Goal: Task Accomplishment & Management: Complete application form

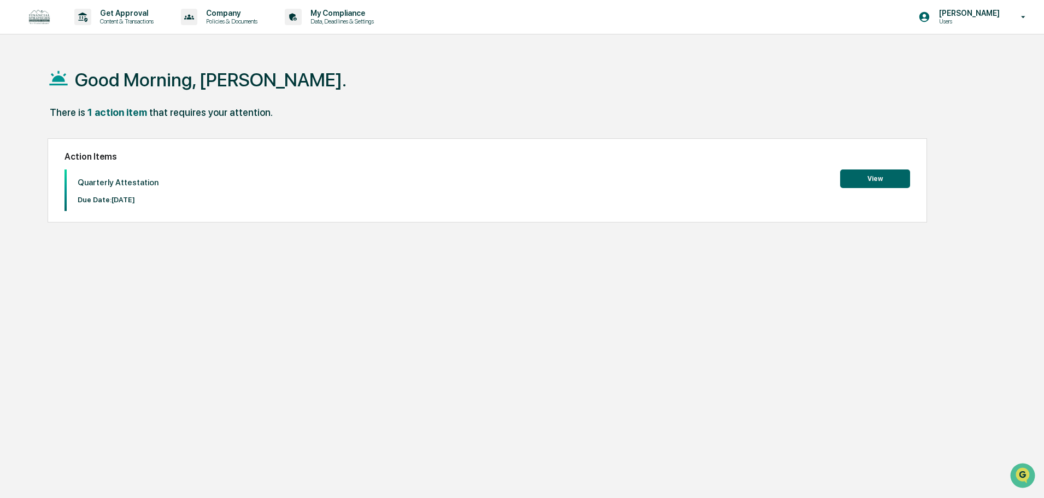
click at [889, 181] on button "View" at bounding box center [875, 178] width 70 height 19
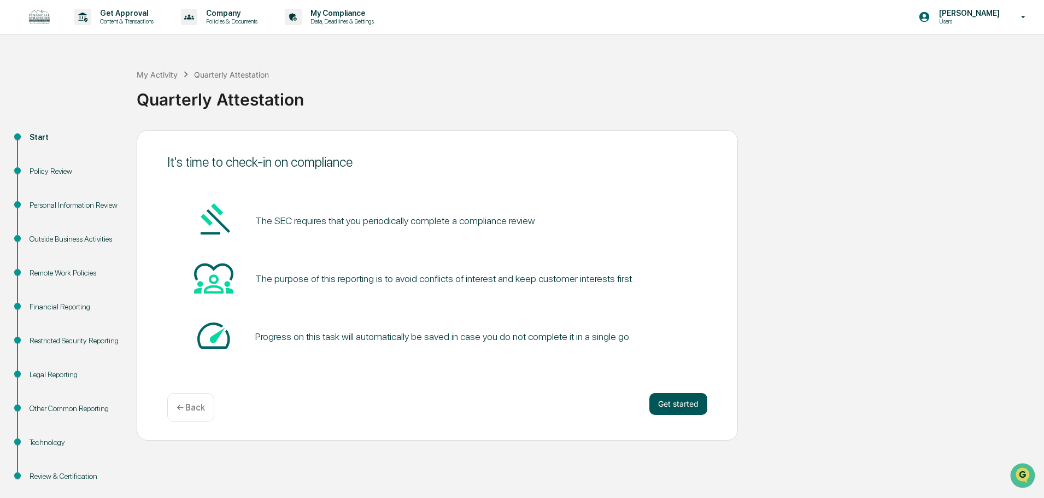
click at [691, 396] on button "Get started" at bounding box center [678, 404] width 58 height 22
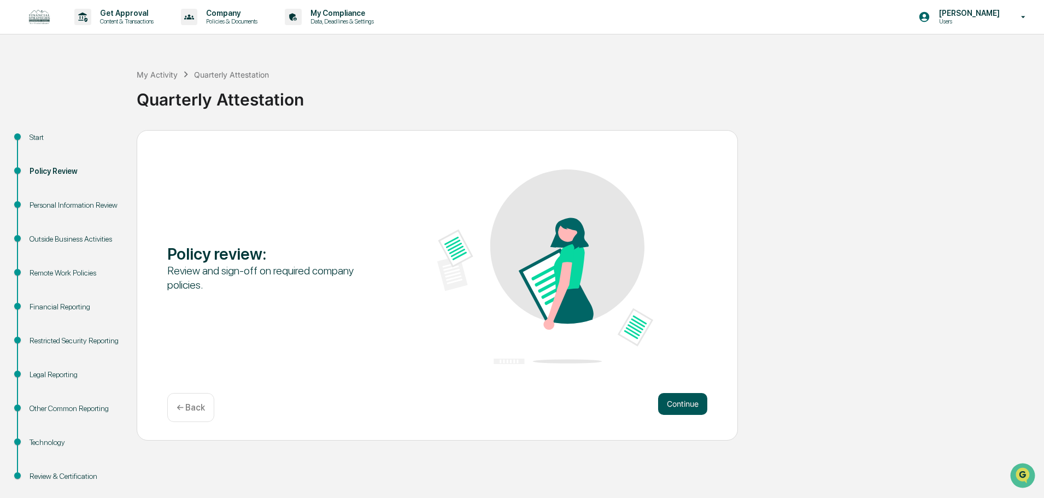
click at [689, 409] on button "Continue" at bounding box center [682, 404] width 49 height 22
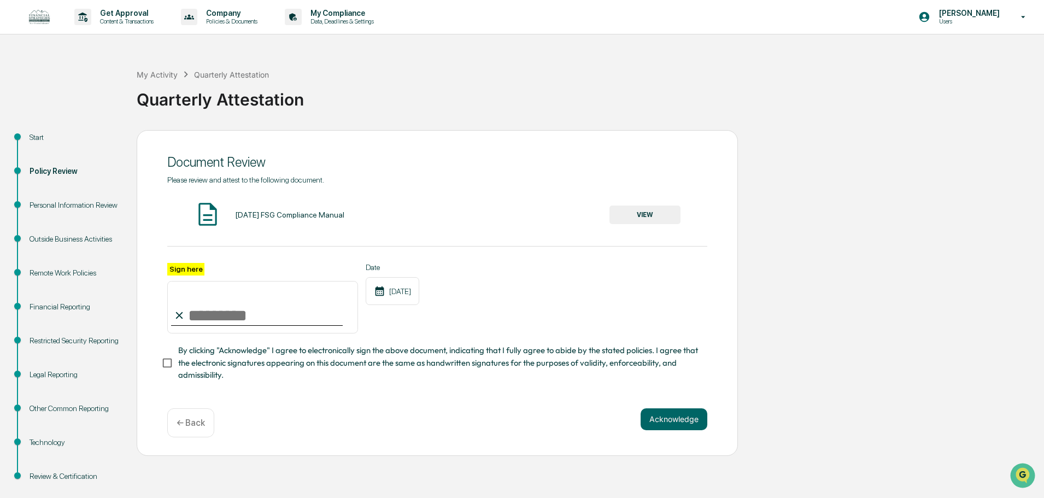
click at [679, 209] on button "VIEW" at bounding box center [644, 214] width 71 height 19
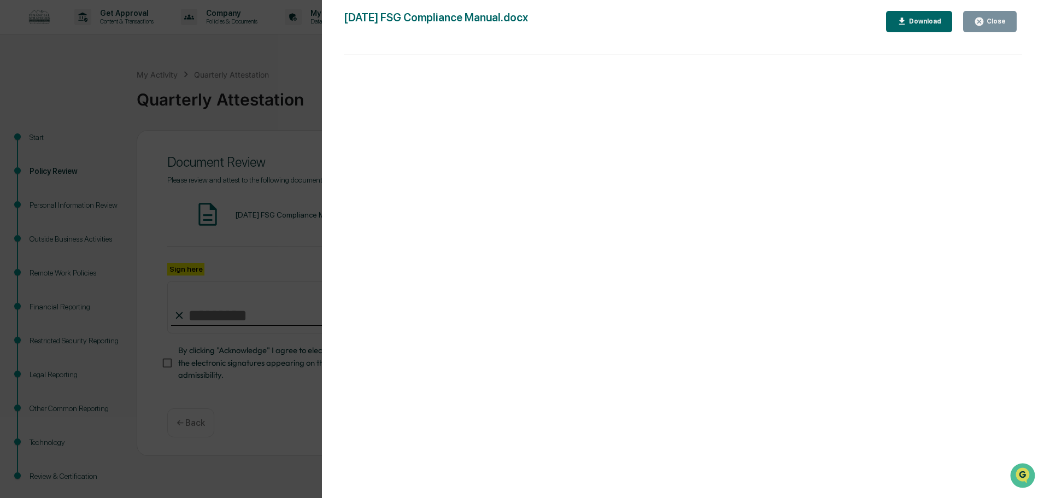
click at [993, 31] on button "Close" at bounding box center [990, 21] width 54 height 21
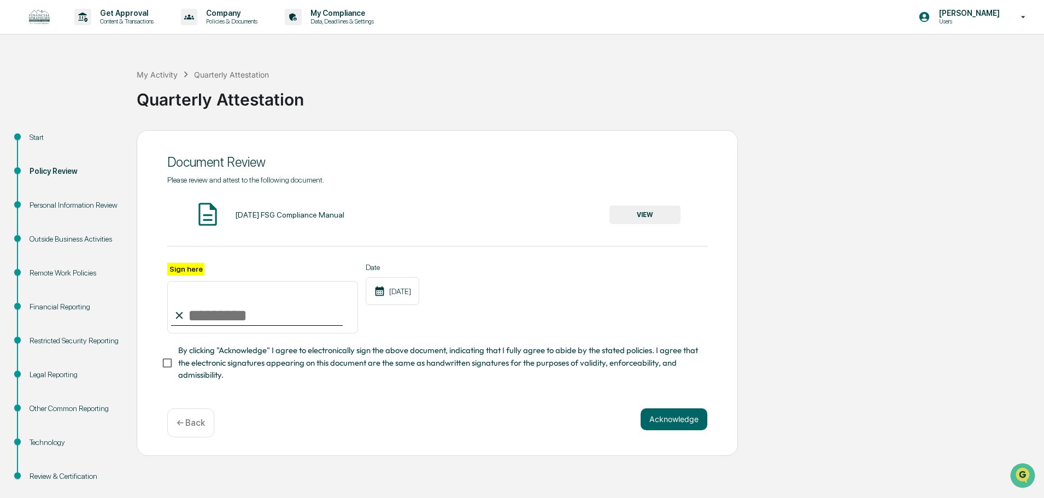
click at [255, 323] on input "Sign here" at bounding box center [262, 307] width 191 height 52
type input "**********"
click at [683, 428] on button "Acknowledge" at bounding box center [673, 419] width 67 height 22
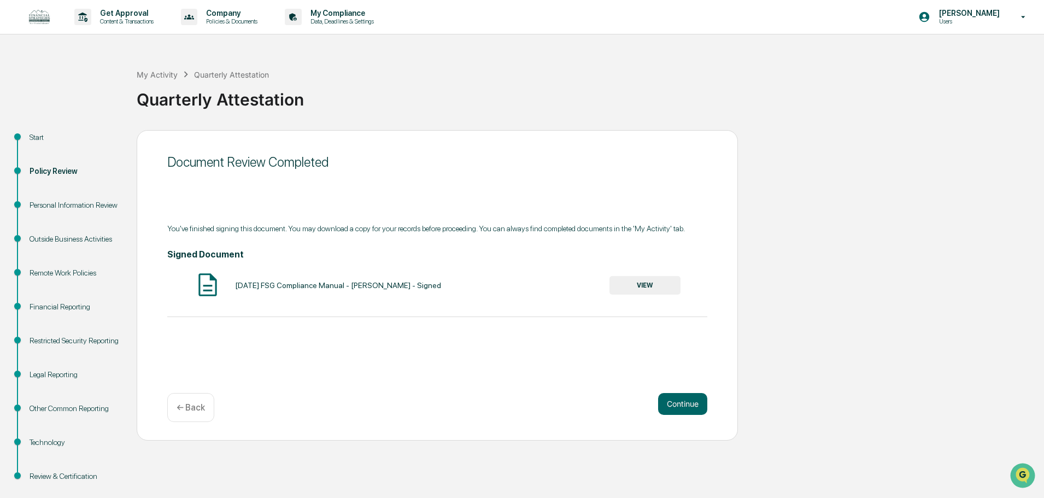
click at [651, 284] on button "VIEW" at bounding box center [644, 285] width 71 height 19
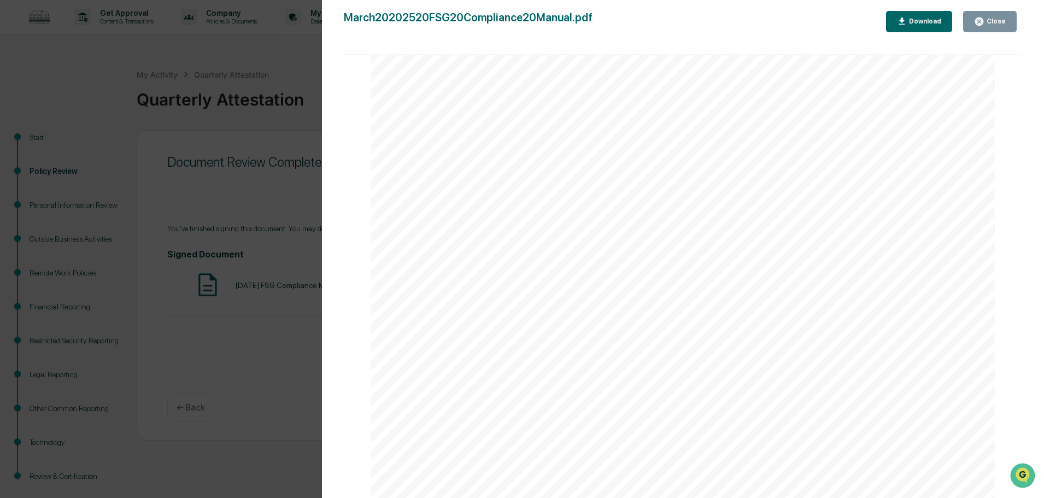
scroll to position [181160, 0]
click at [617, 220] on div "Please review and attest to the following document. By clicking "Acknowledge" I…" at bounding box center [683, 258] width 624 height 807
click at [988, 27] on button "Close" at bounding box center [990, 21] width 54 height 21
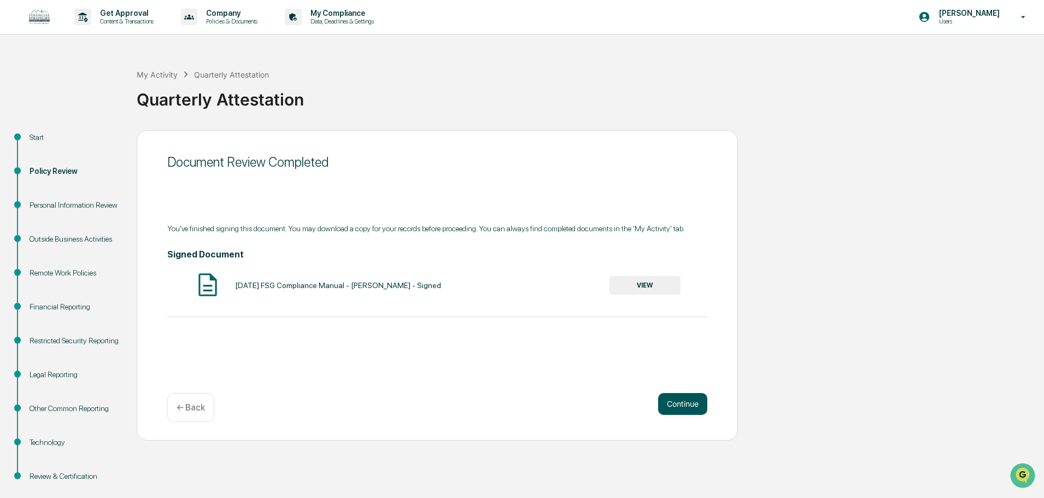
click at [696, 408] on button "Continue" at bounding box center [682, 404] width 49 height 22
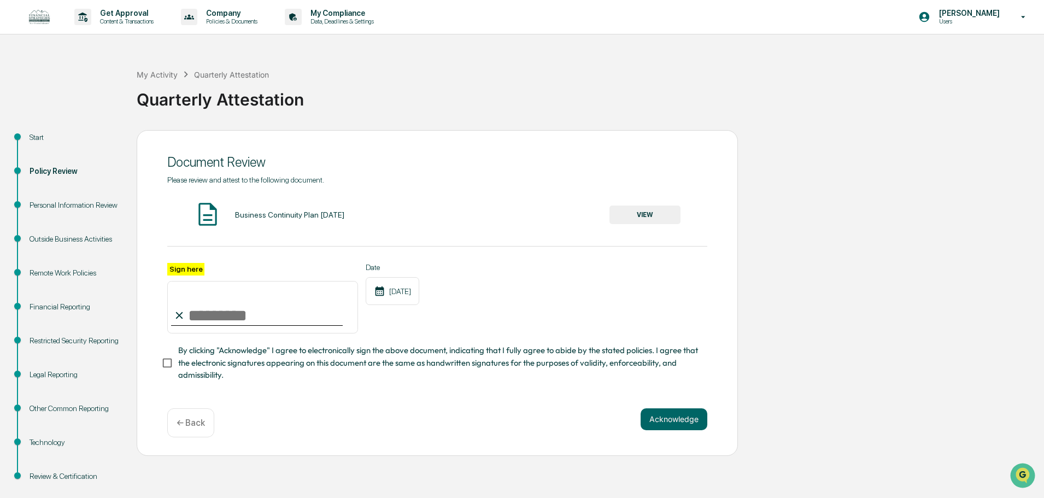
click at [235, 318] on input "Sign here" at bounding box center [262, 307] width 191 height 52
type input "**********"
click at [628, 213] on button "VIEW" at bounding box center [644, 214] width 71 height 19
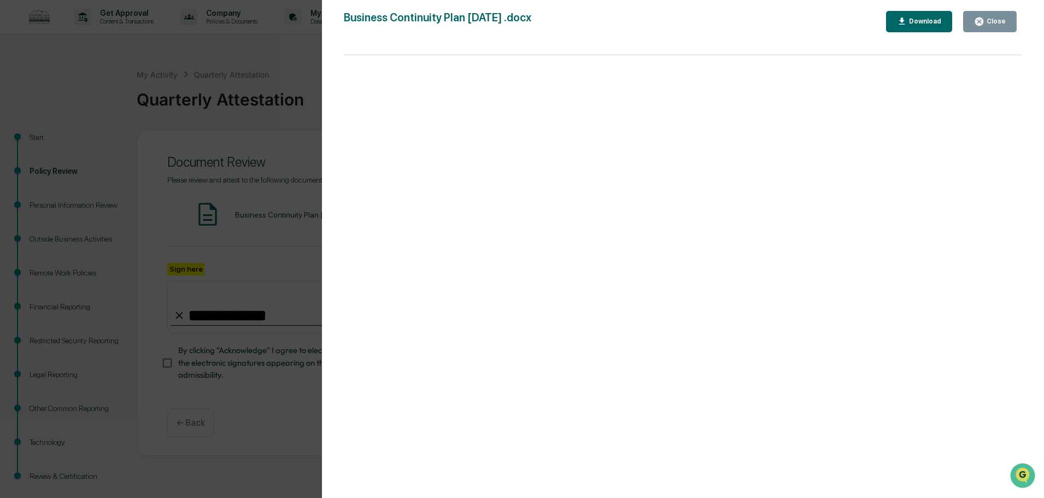
click at [989, 21] on div "Close" at bounding box center [994, 21] width 21 height 8
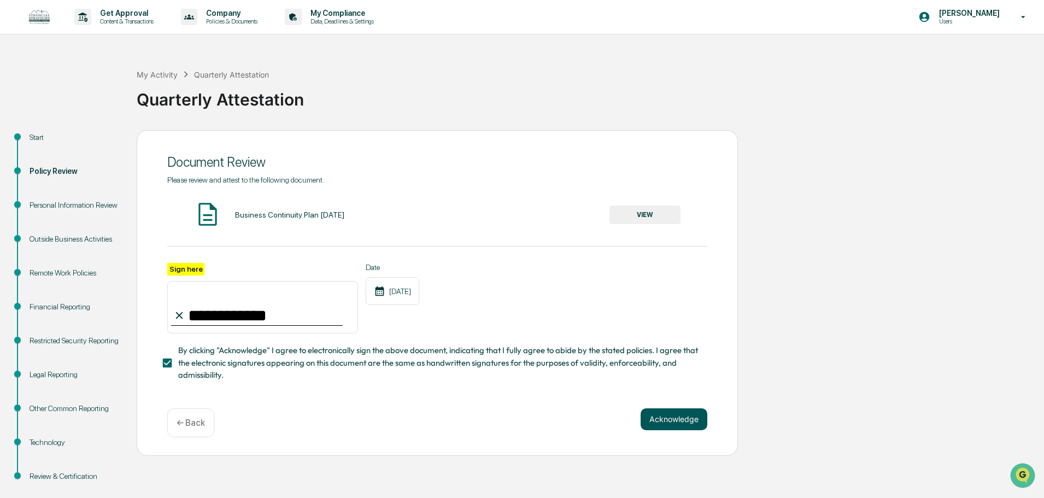
click at [657, 415] on button "Acknowledge" at bounding box center [673, 419] width 67 height 22
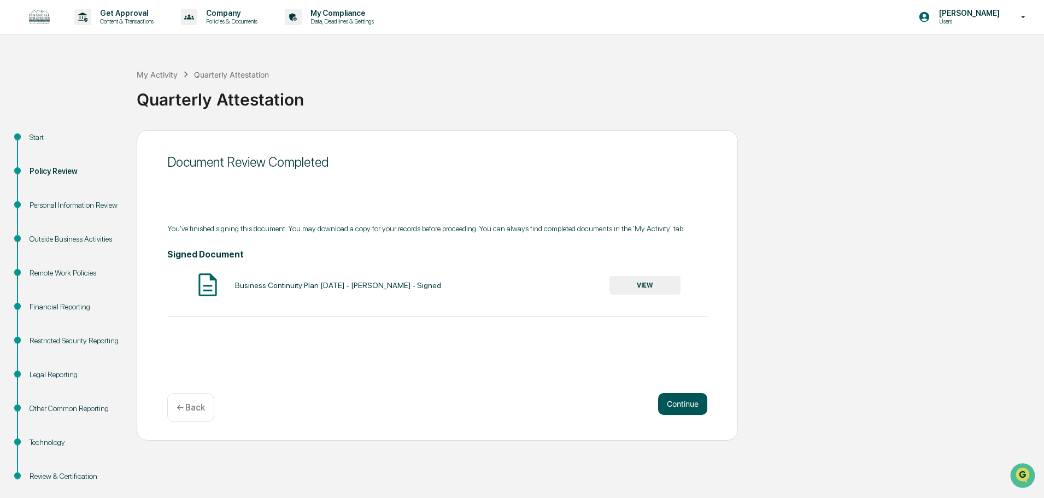
click at [698, 405] on button "Continue" at bounding box center [682, 404] width 49 height 22
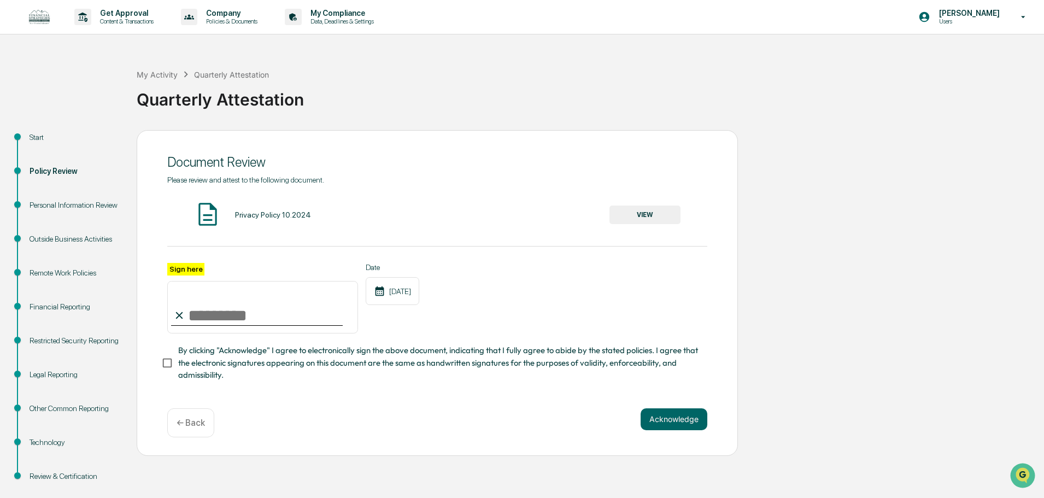
click at [663, 217] on button "VIEW" at bounding box center [644, 214] width 71 height 19
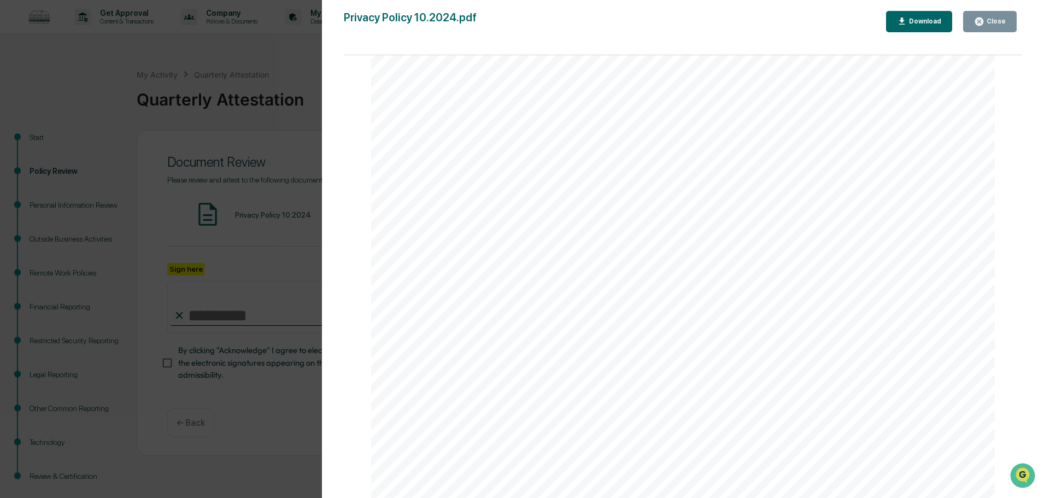
scroll to position [1233, 0]
click at [988, 20] on div "Close" at bounding box center [994, 21] width 21 height 8
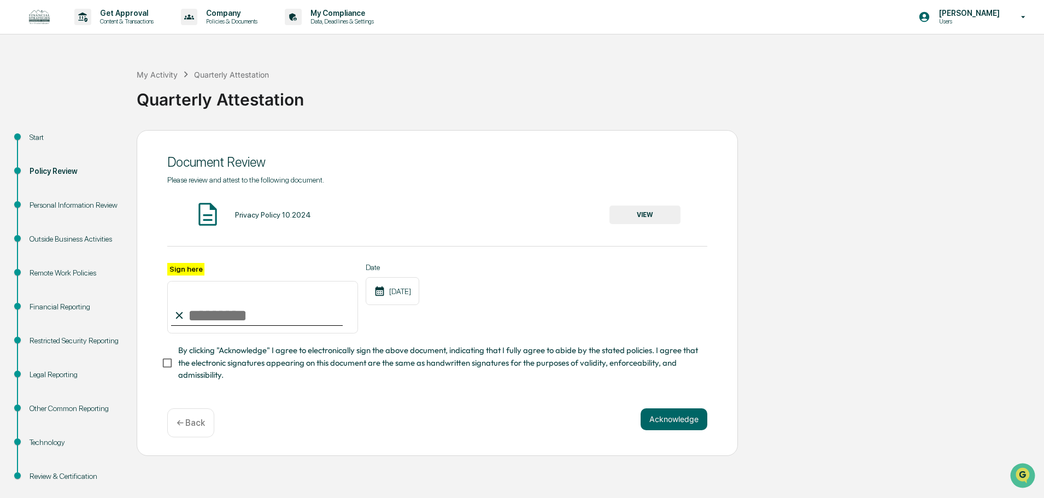
click at [282, 320] on input "Sign here" at bounding box center [262, 307] width 191 height 52
type input "**********"
click at [669, 425] on button "Acknowledge" at bounding box center [673, 419] width 67 height 22
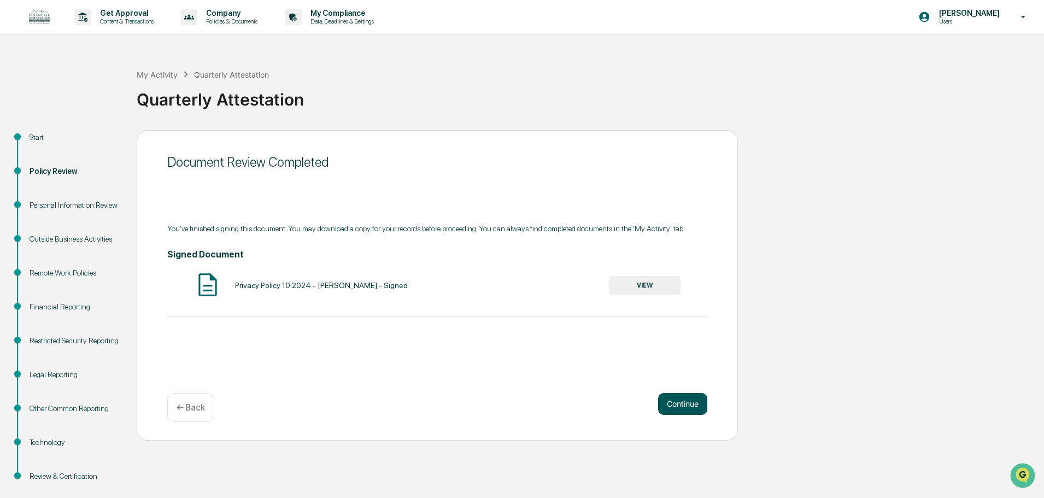
click at [677, 405] on button "Continue" at bounding box center [682, 404] width 49 height 22
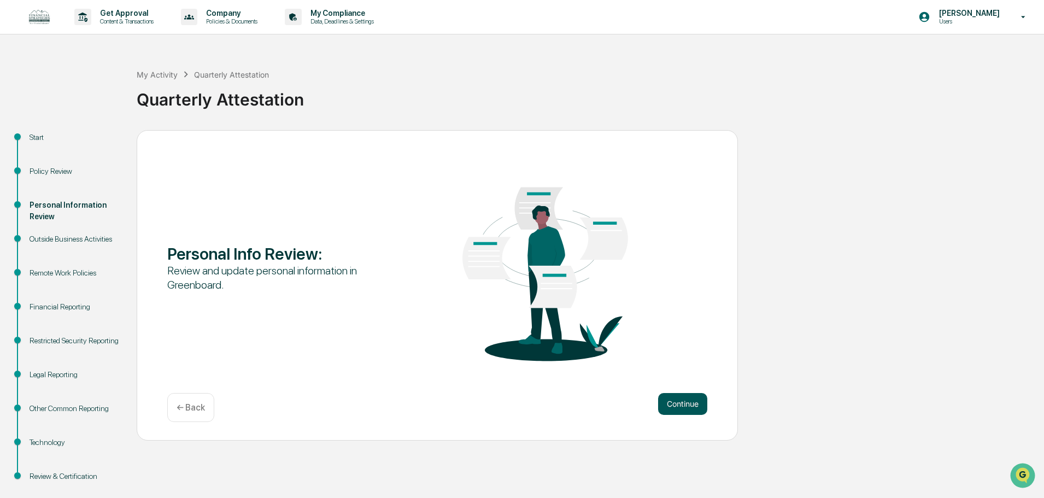
click at [689, 404] on button "Continue" at bounding box center [682, 404] width 49 height 22
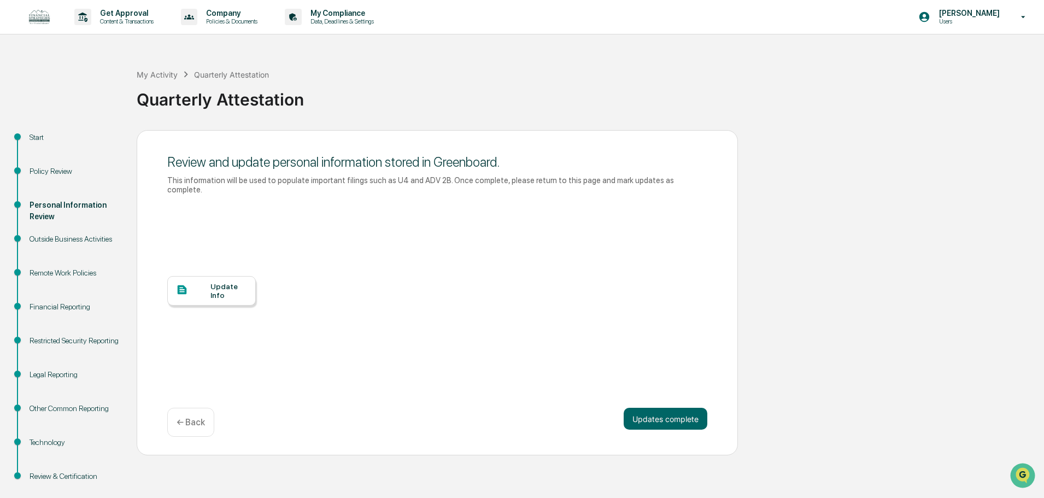
click at [232, 290] on div "Update Info" at bounding box center [228, 290] width 37 height 17
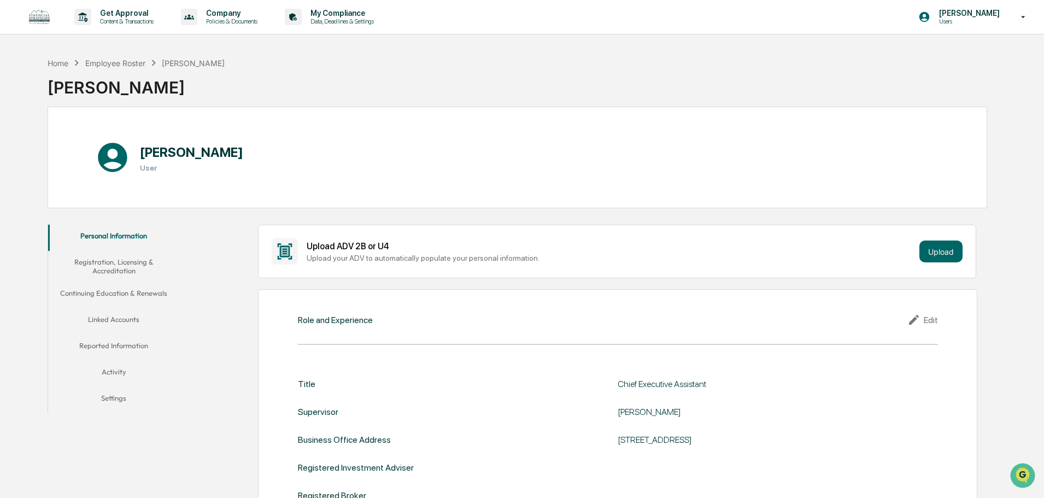
click at [120, 263] on button "Registration, Licensing & Accreditation" at bounding box center [113, 266] width 131 height 31
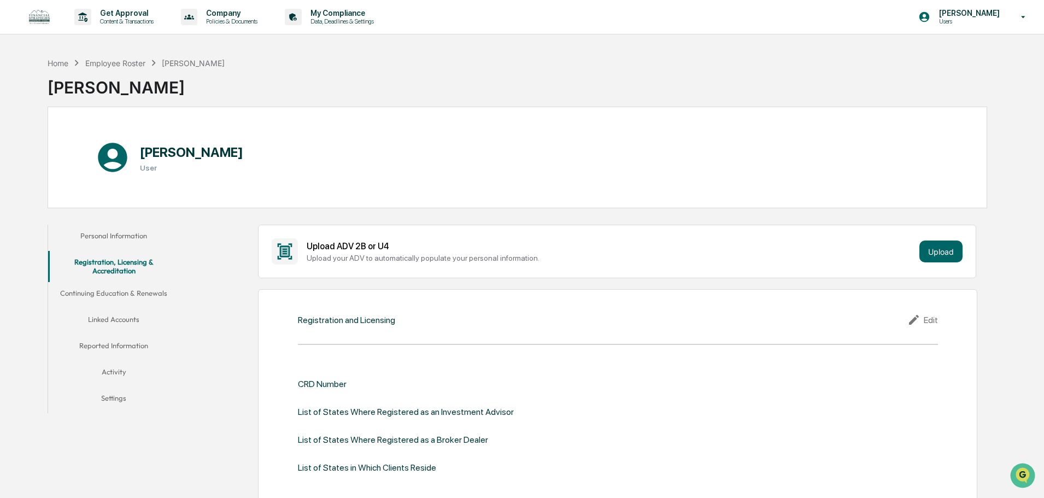
click at [107, 291] on button "Continuing Education & Renewals" at bounding box center [113, 295] width 131 height 26
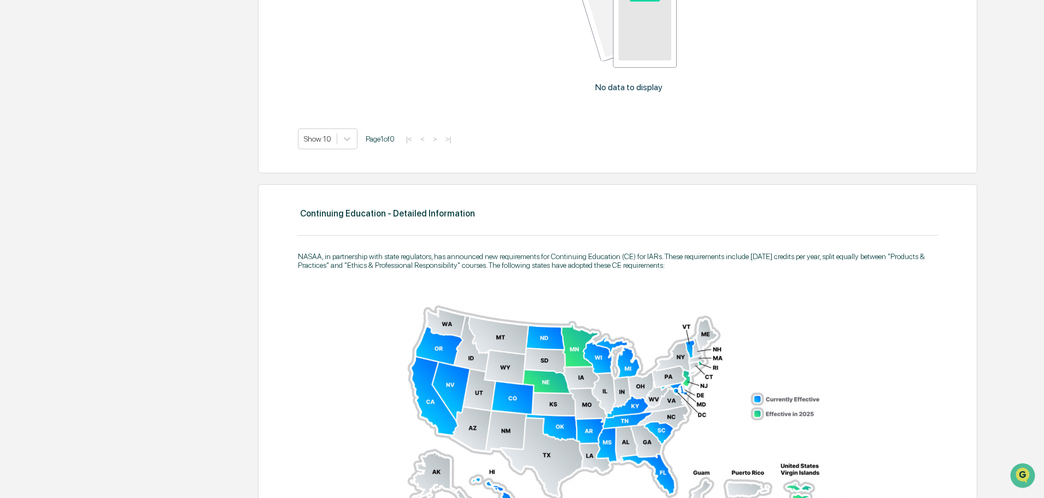
scroll to position [616, 0]
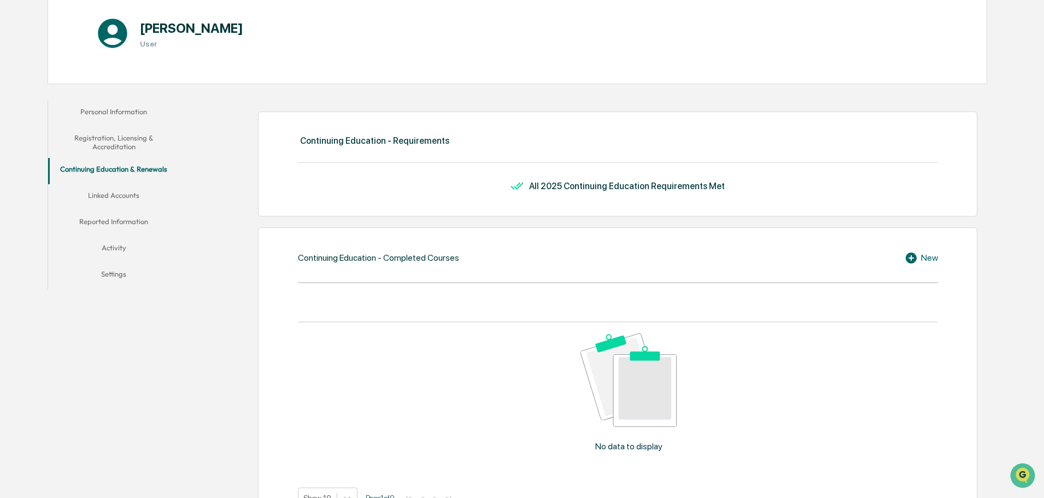
click at [123, 198] on button "Linked Accounts" at bounding box center [113, 197] width 131 height 26
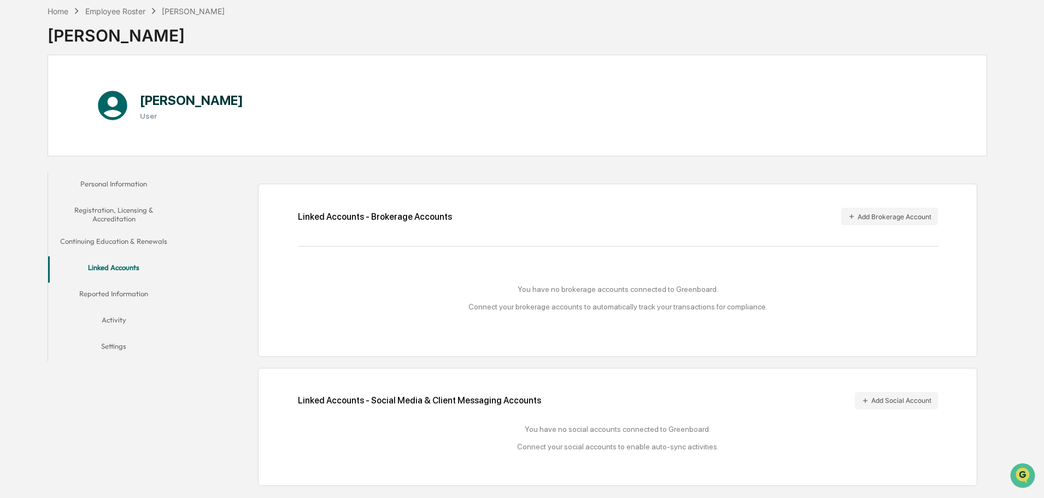
click at [129, 296] on button "Reported Information" at bounding box center [113, 295] width 131 height 26
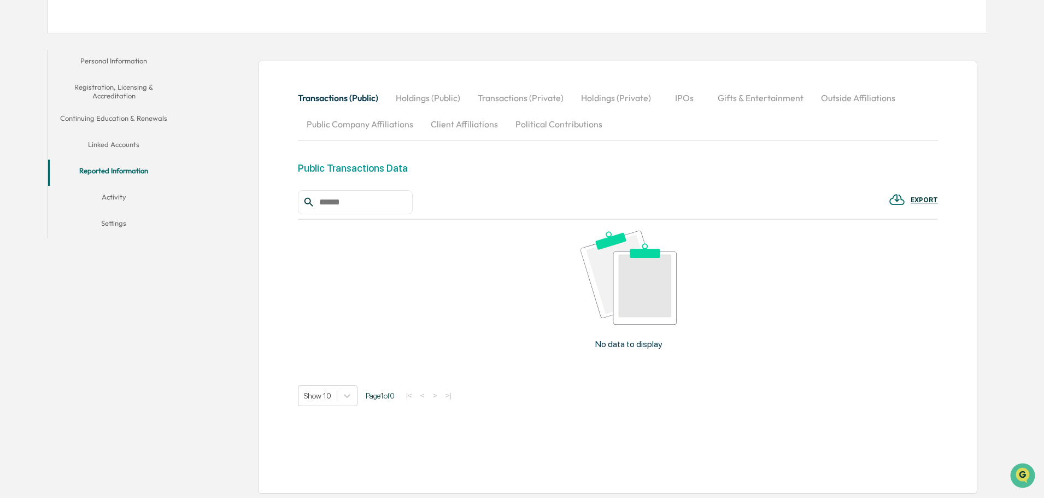
scroll to position [176, 0]
click at [112, 198] on button "Activity" at bounding box center [113, 198] width 131 height 26
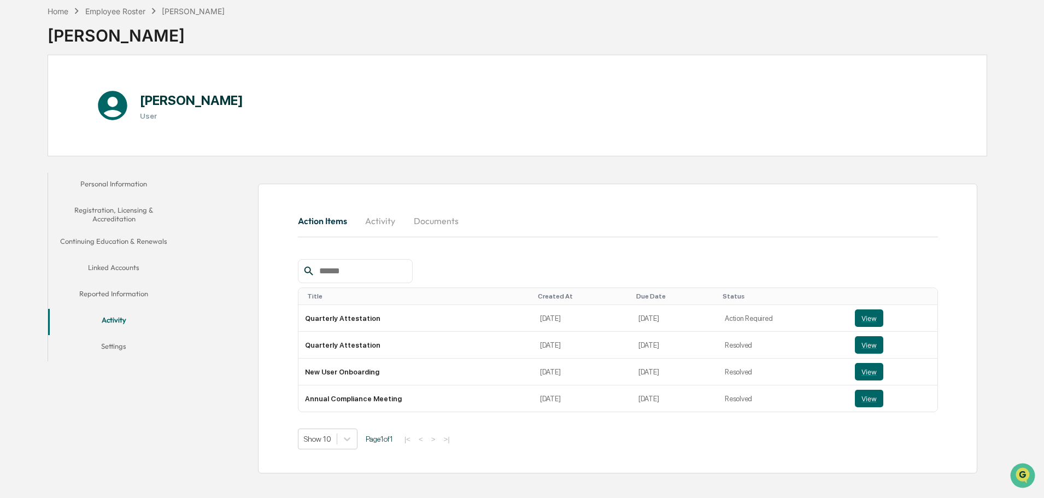
click at [109, 349] on button "Settings" at bounding box center [113, 348] width 131 height 26
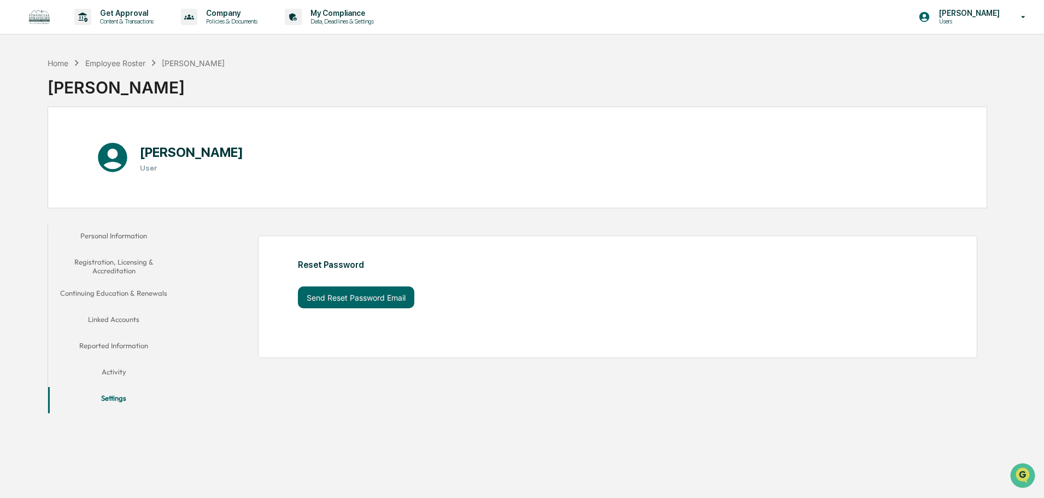
click at [117, 230] on button "Personal Information" at bounding box center [113, 238] width 131 height 26
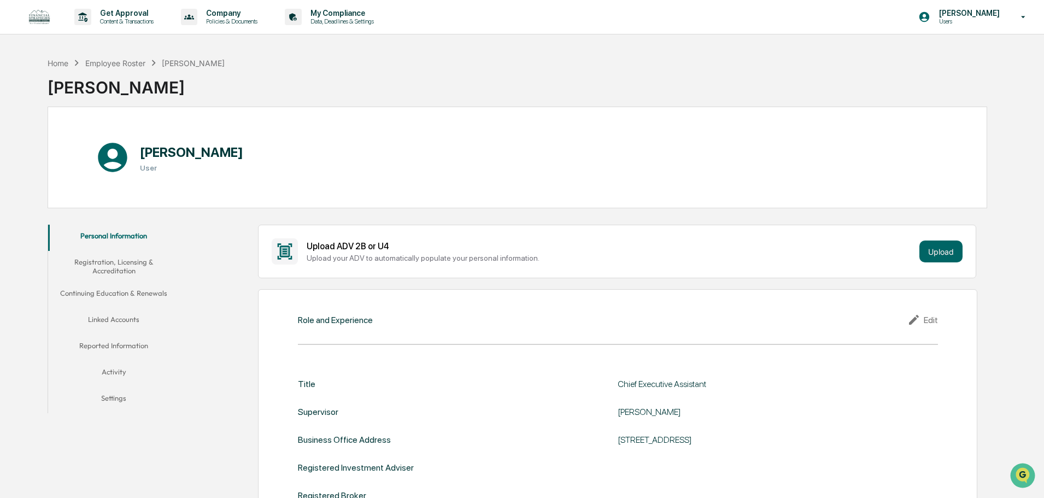
click at [176, 162] on div "[PERSON_NAME] User" at bounding box center [191, 157] width 103 height 44
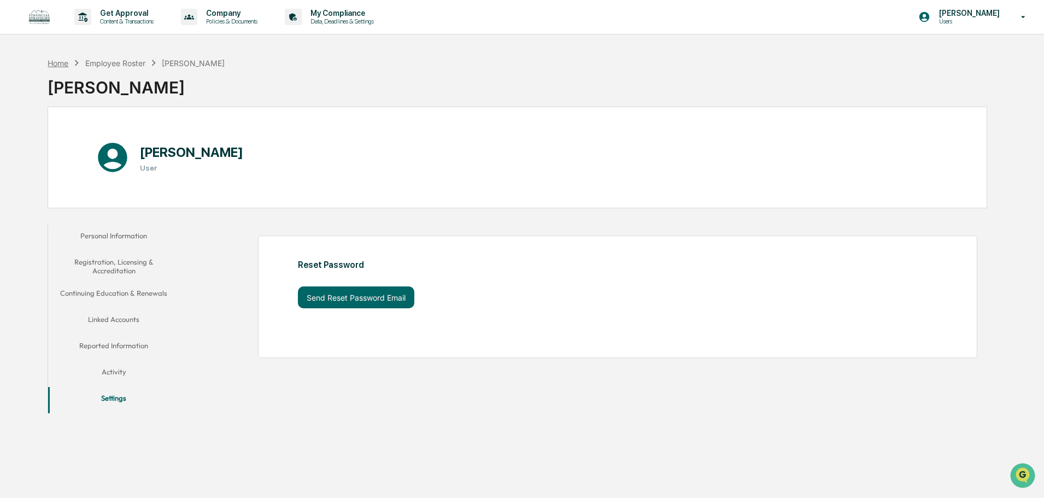
click at [59, 63] on div "Home" at bounding box center [58, 62] width 21 height 9
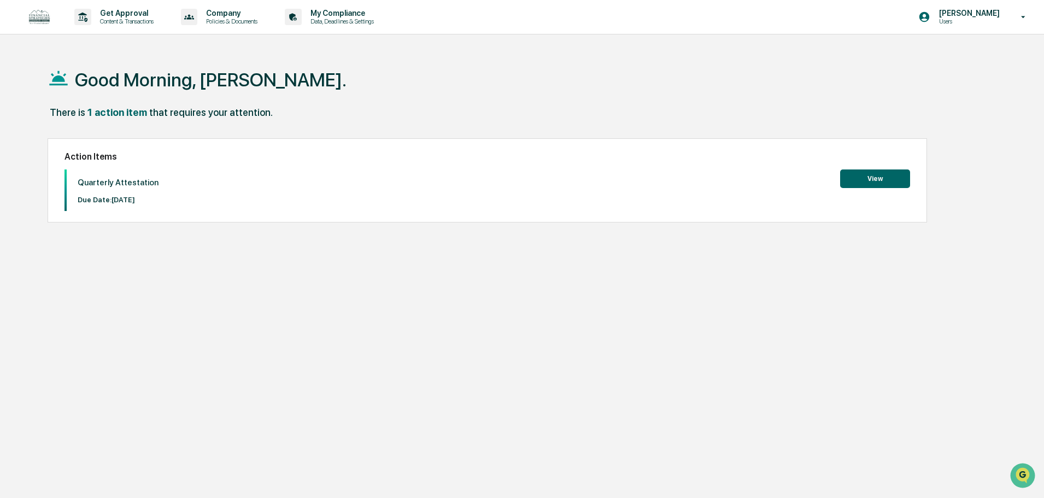
click at [914, 181] on div "Action Items Quarterly Attestation Due Date: [DATE] View" at bounding box center [487, 180] width 879 height 84
click at [896, 181] on button "View" at bounding box center [875, 178] width 70 height 19
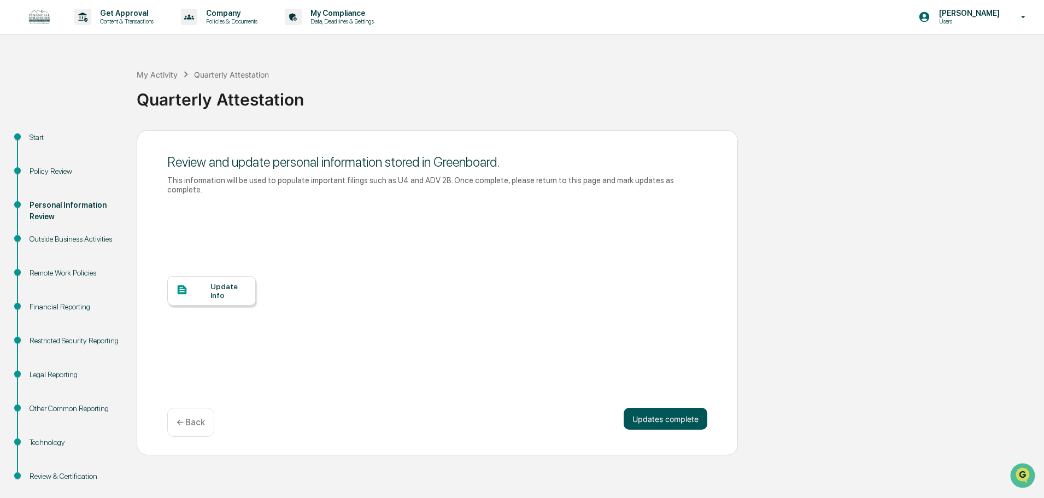
click at [655, 409] on button "Updates complete" at bounding box center [665, 419] width 84 height 22
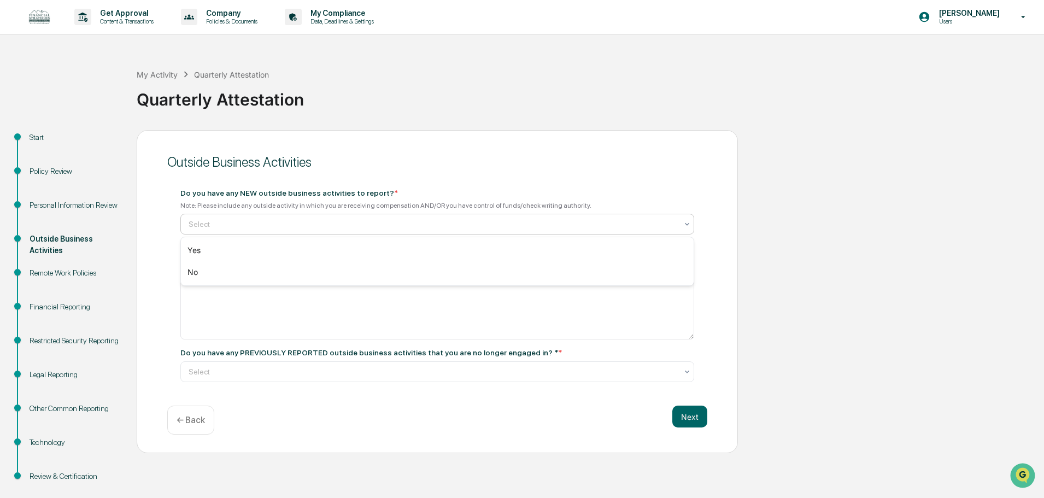
click at [270, 227] on div at bounding box center [432, 224] width 488 height 11
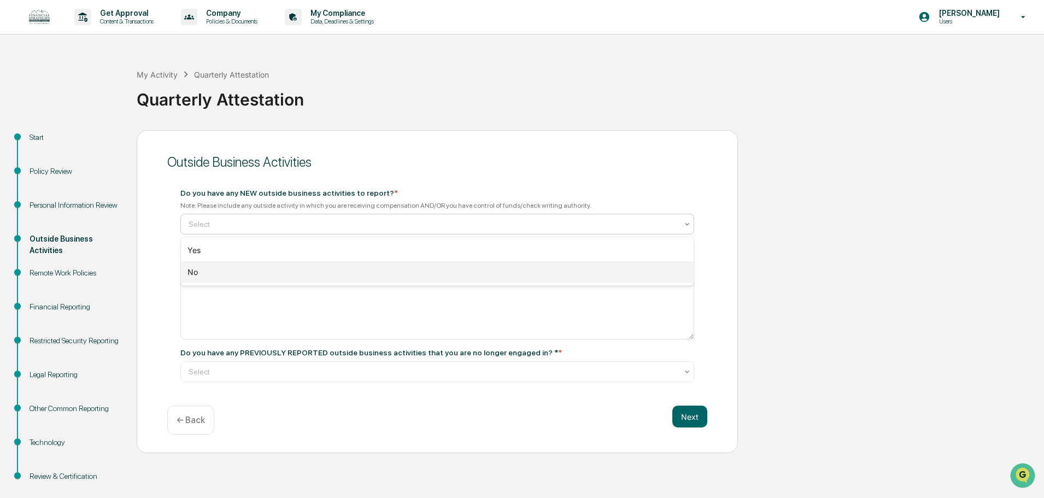
click at [264, 269] on div "No" at bounding box center [437, 272] width 512 height 22
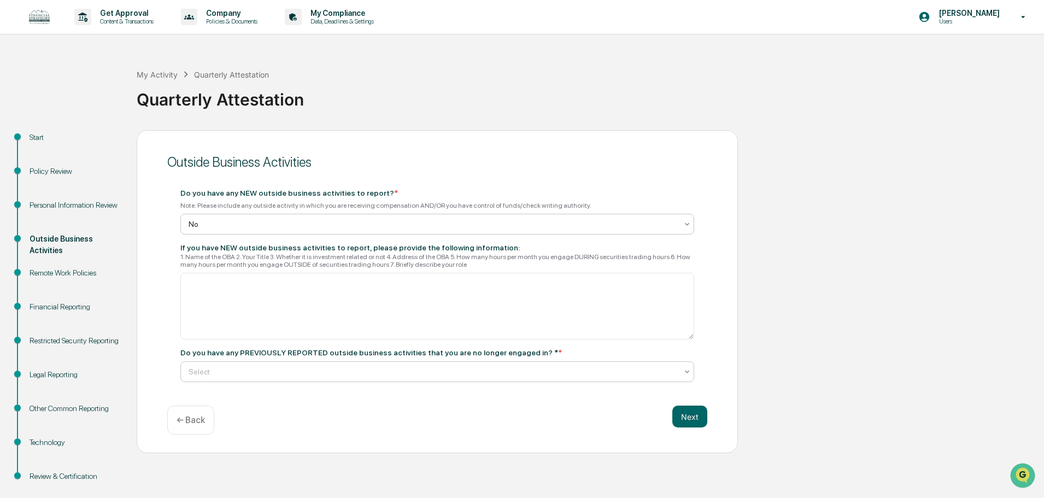
click at [537, 372] on div at bounding box center [432, 371] width 488 height 11
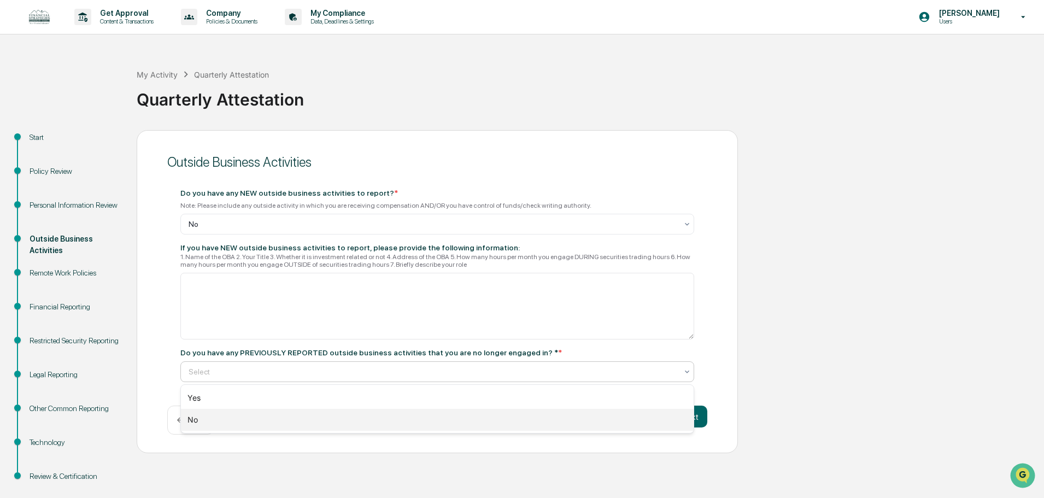
click at [366, 426] on div "No" at bounding box center [437, 420] width 512 height 22
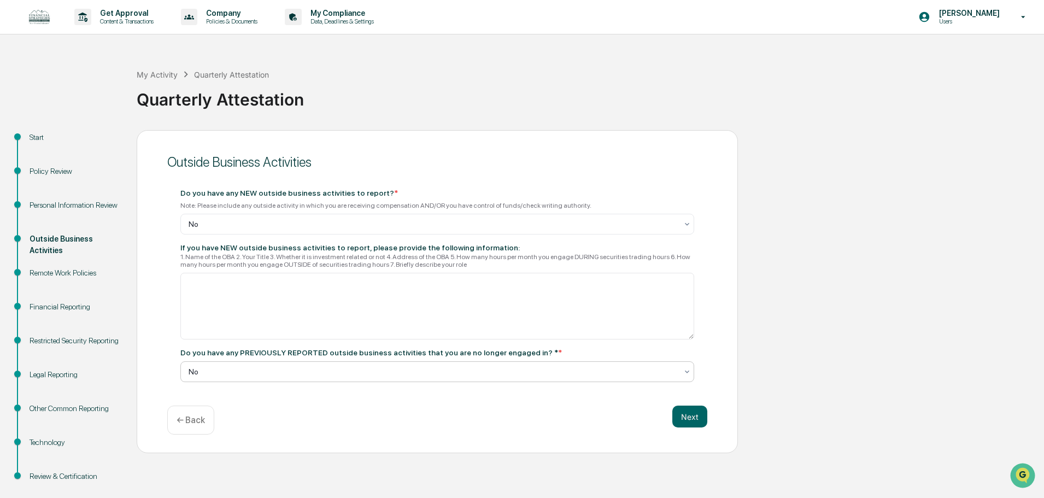
scroll to position [17, 0]
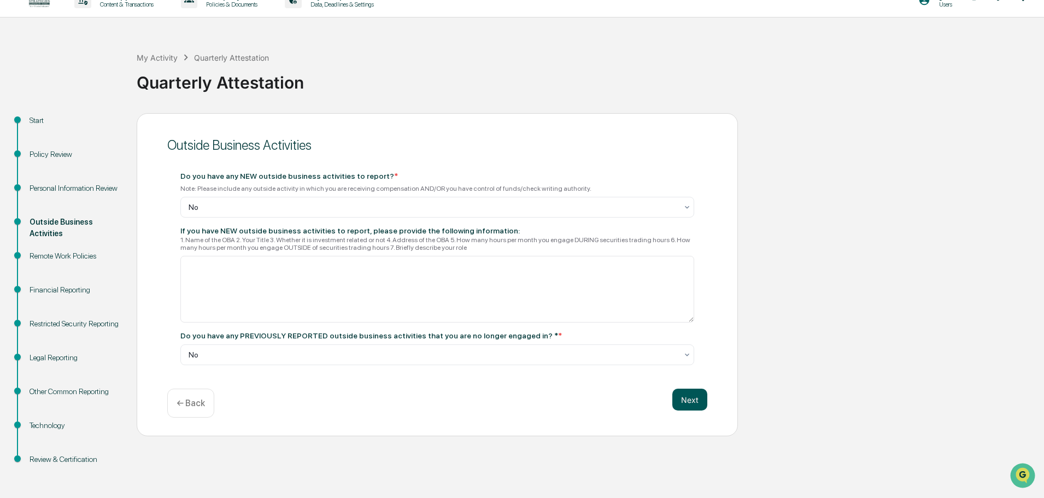
click at [700, 405] on button "Next" at bounding box center [689, 399] width 35 height 22
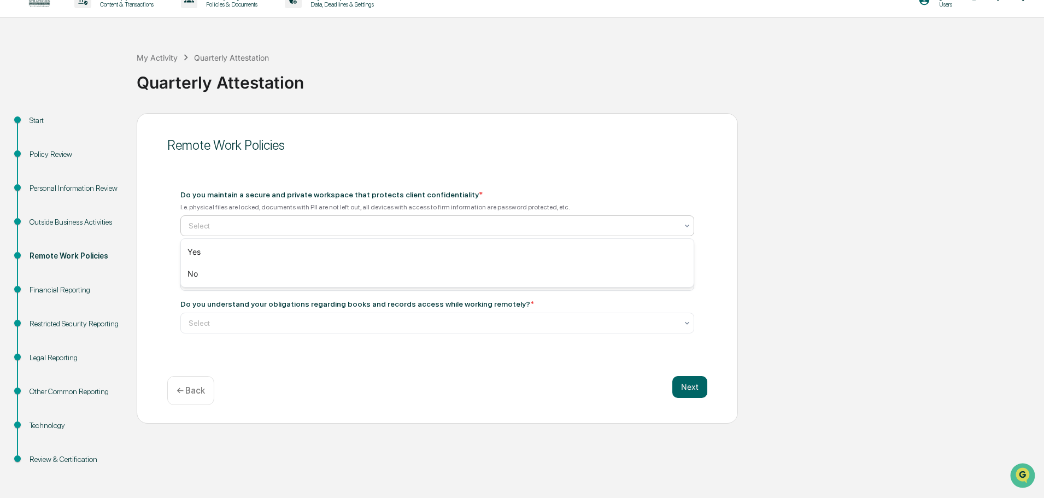
click at [504, 226] on div at bounding box center [432, 225] width 488 height 11
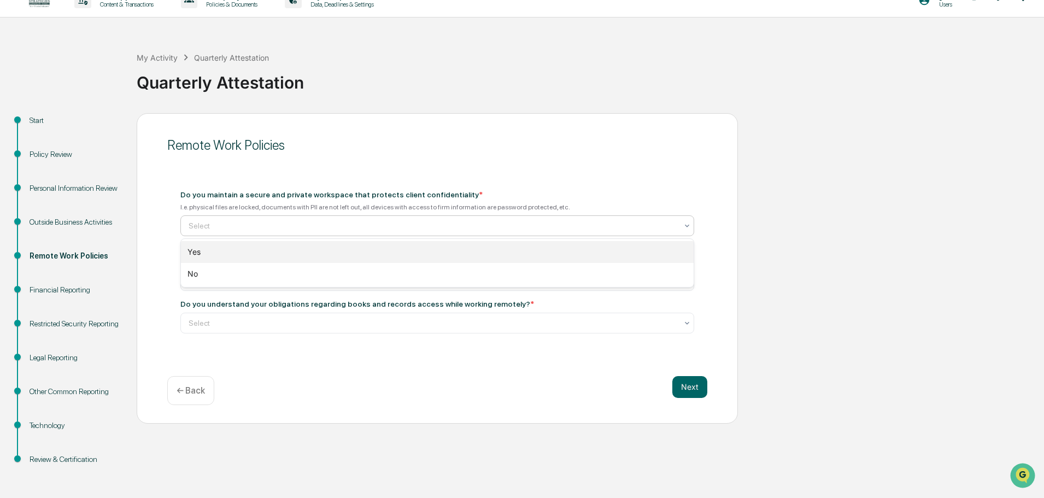
click at [502, 246] on div "Yes" at bounding box center [437, 252] width 512 height 22
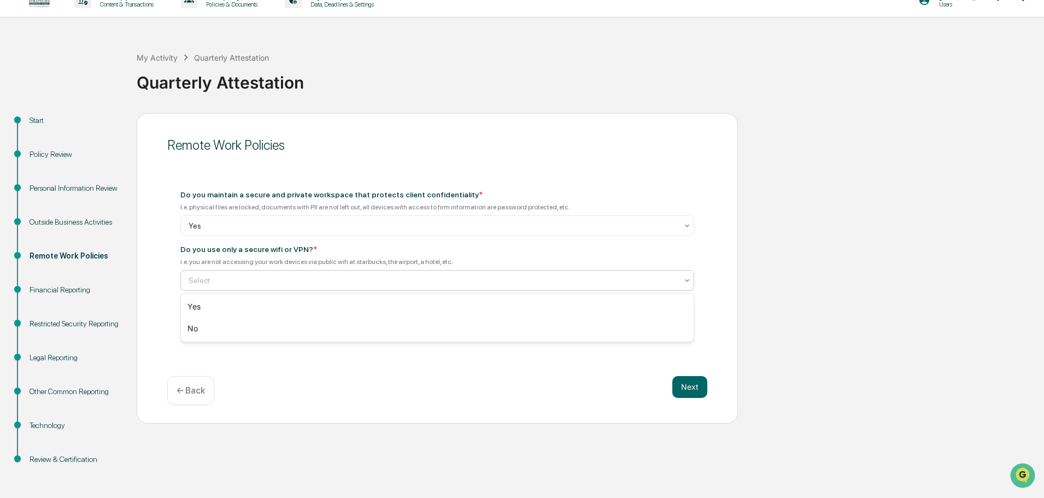
click at [420, 279] on div at bounding box center [432, 280] width 488 height 11
click at [420, 298] on div "Yes" at bounding box center [437, 307] width 512 height 22
click at [416, 322] on div at bounding box center [432, 322] width 488 height 11
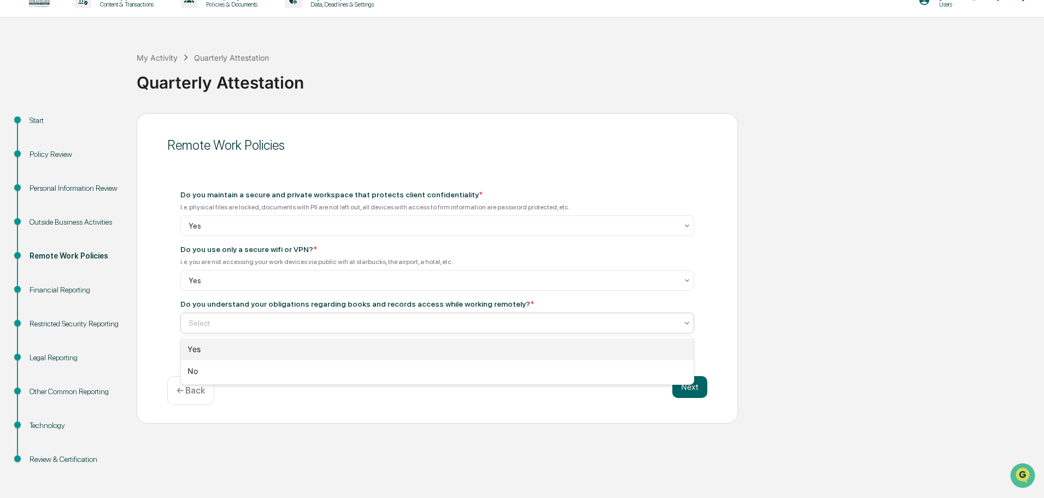
click at [416, 343] on div "Yes" at bounding box center [437, 349] width 512 height 22
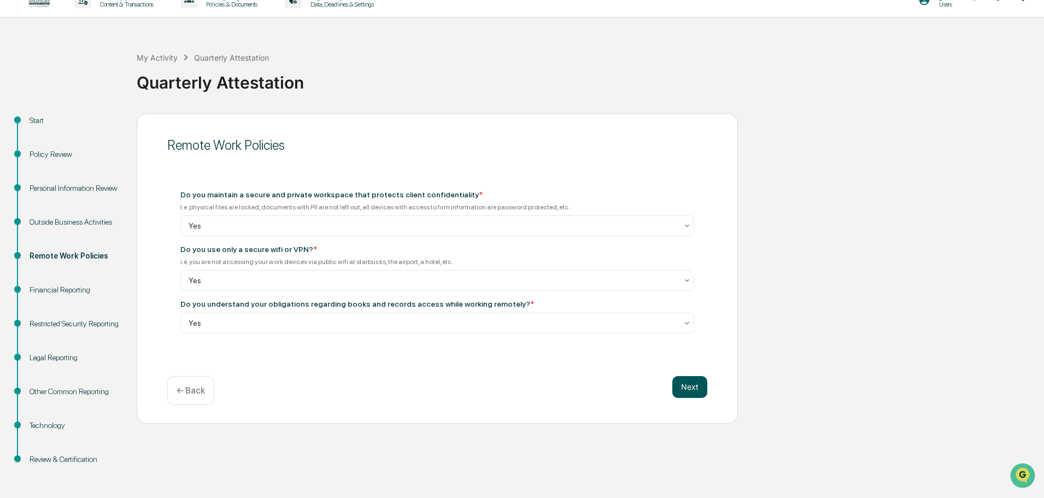
click at [690, 389] on button "Next" at bounding box center [689, 387] width 35 height 22
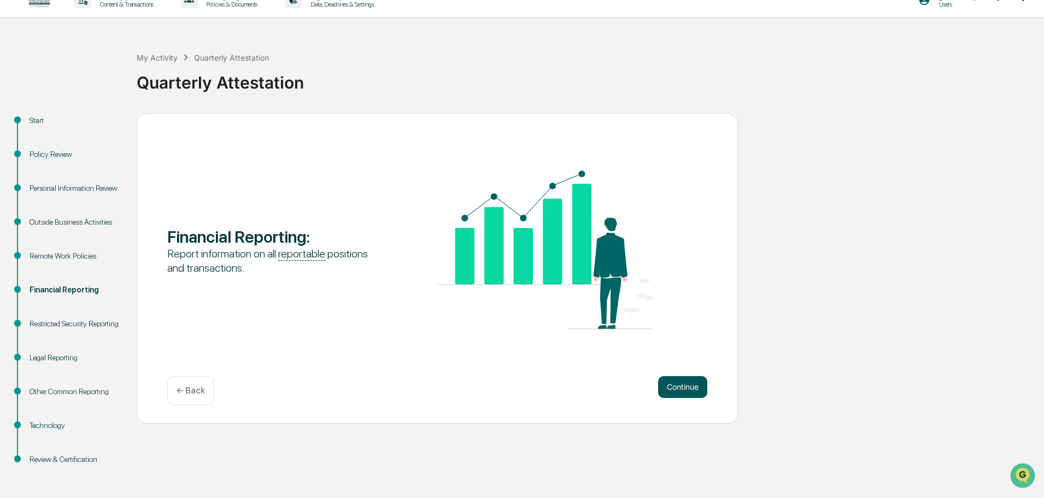
click at [694, 392] on button "Continue" at bounding box center [682, 387] width 49 height 22
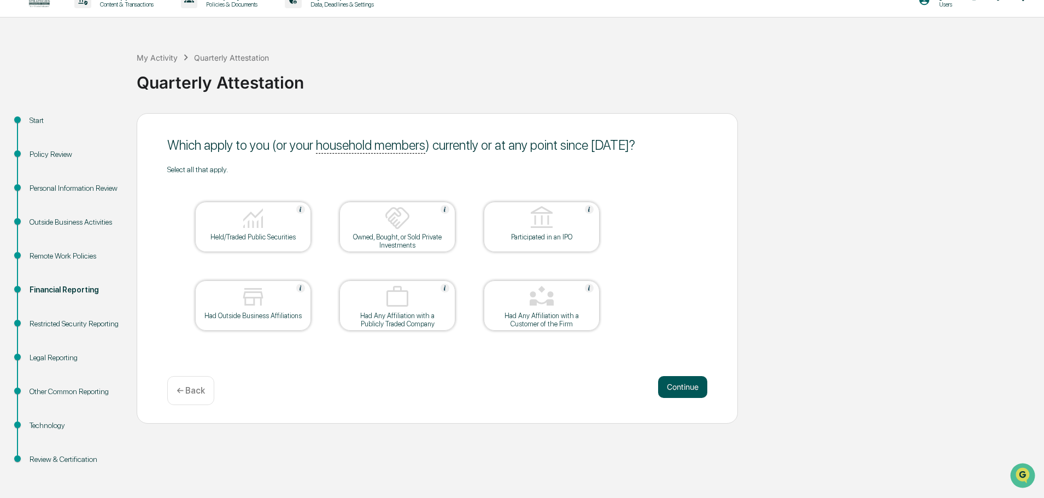
click at [690, 385] on button "Continue" at bounding box center [682, 387] width 49 height 22
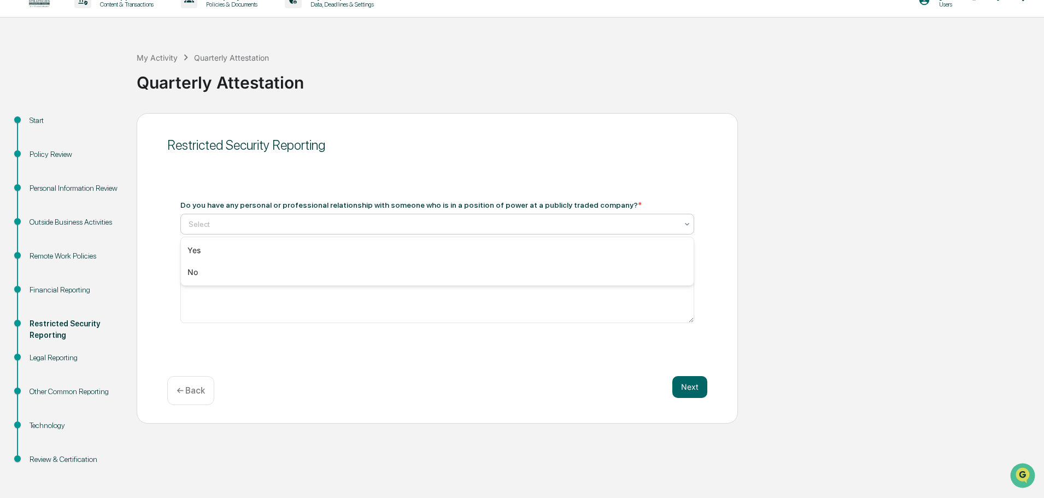
click at [458, 227] on div at bounding box center [432, 224] width 488 height 11
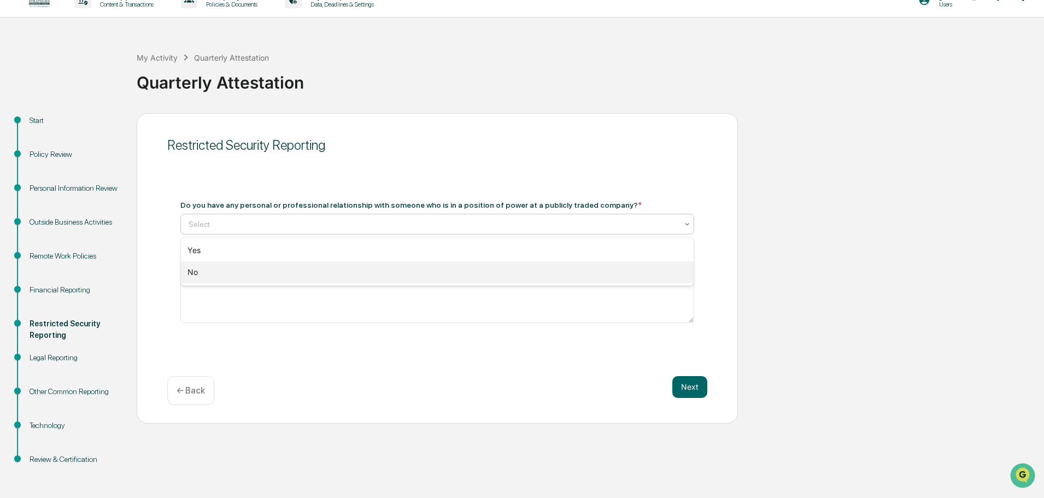
click at [455, 272] on div "No" at bounding box center [437, 272] width 512 height 22
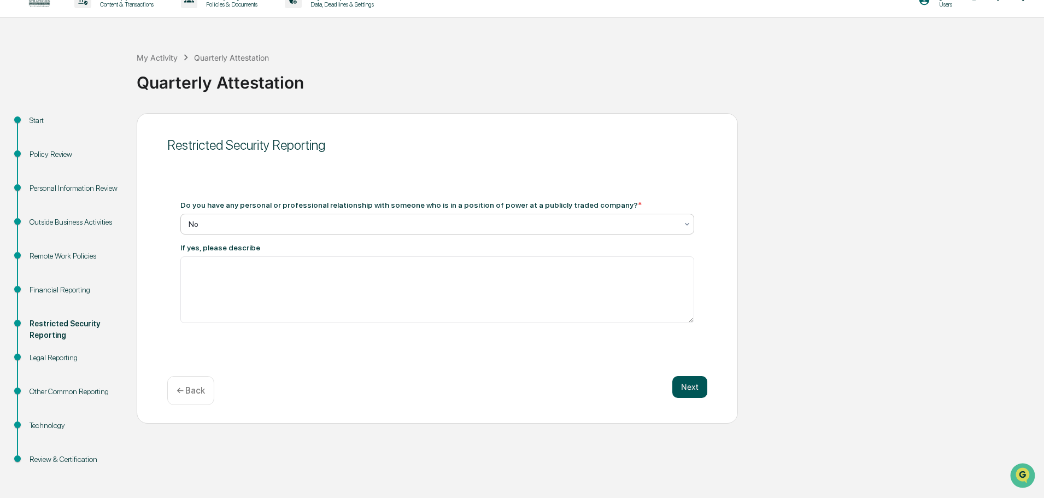
click at [694, 393] on button "Next" at bounding box center [689, 387] width 35 height 22
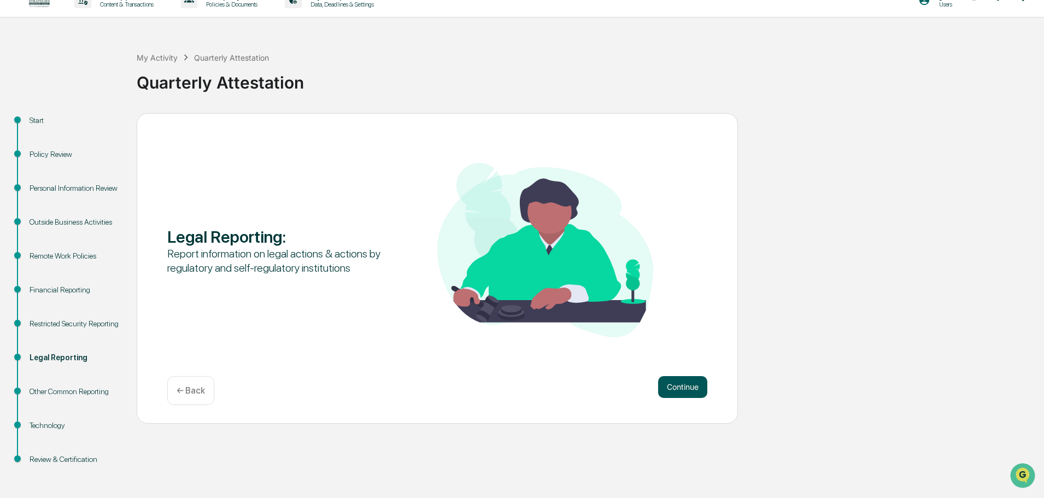
click at [690, 388] on button "Continue" at bounding box center [682, 387] width 49 height 22
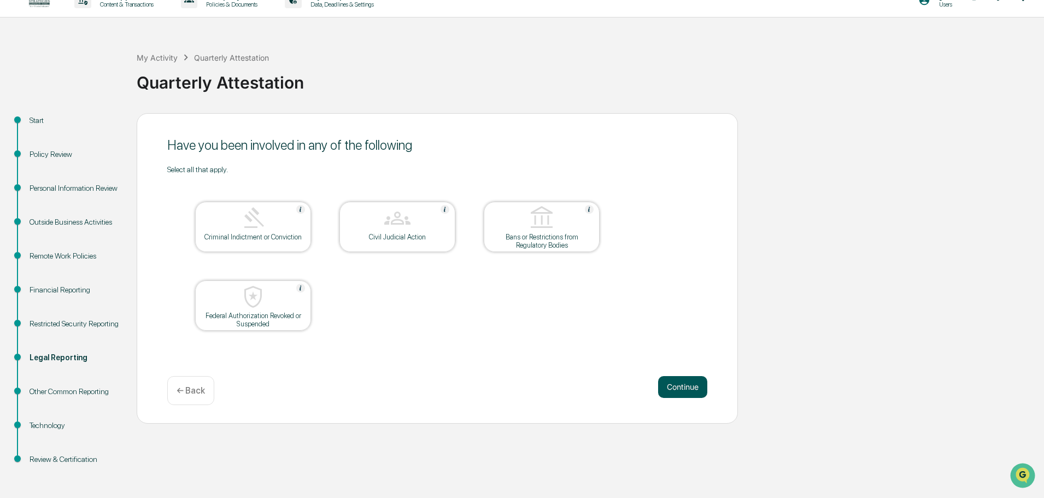
click at [685, 379] on button "Continue" at bounding box center [682, 387] width 49 height 22
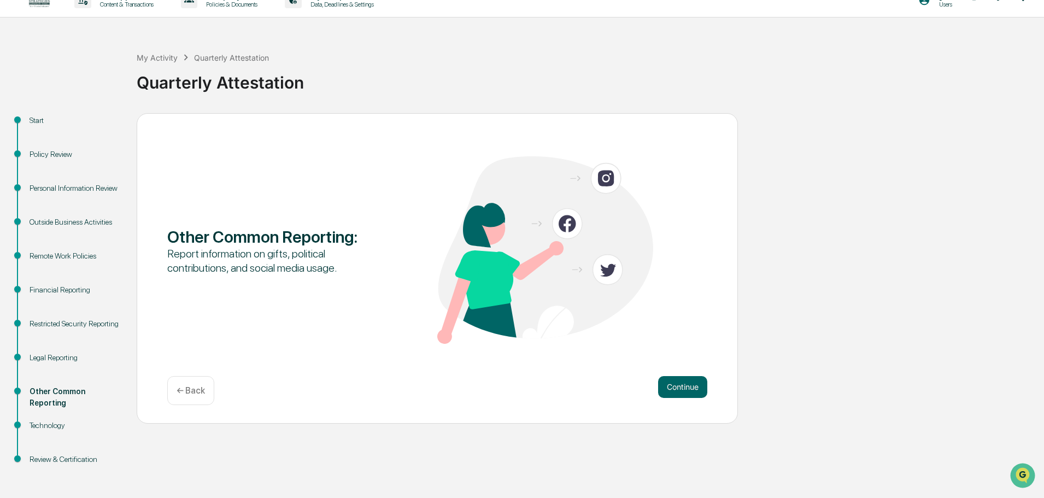
click at [685, 379] on button "Continue" at bounding box center [682, 387] width 49 height 22
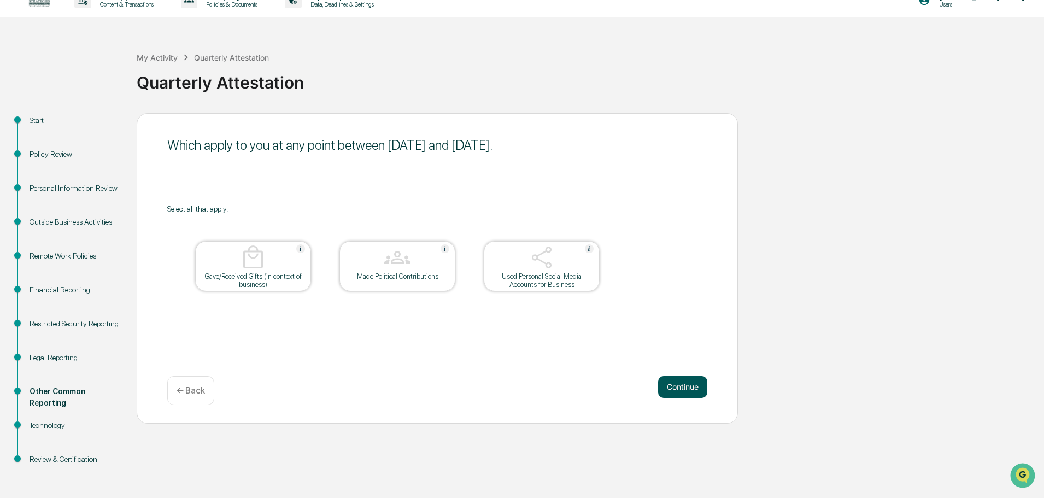
click at [674, 393] on button "Continue" at bounding box center [682, 387] width 49 height 22
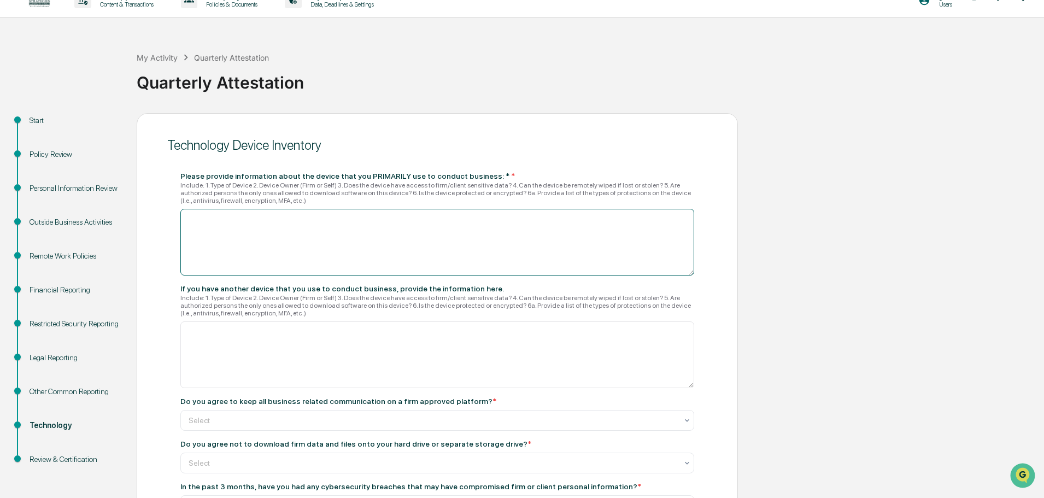
click at [420, 226] on textarea at bounding box center [437, 242] width 514 height 67
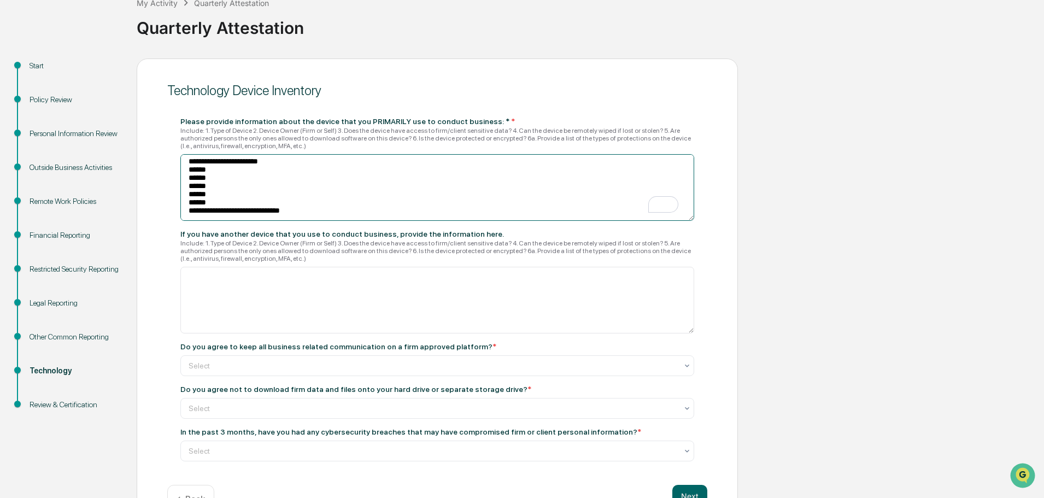
scroll to position [0, 0]
drag, startPoint x: 304, startPoint y: 209, endPoint x: 186, endPoint y: 165, distance: 126.0
click at [169, 148] on div "**********" at bounding box center [437, 289] width 540 height 370
type textarea "**********"
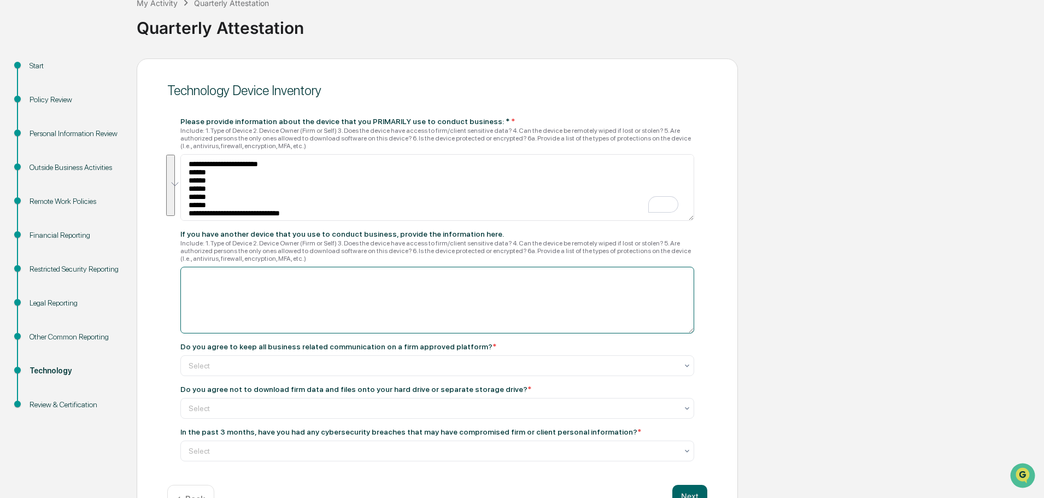
click at [235, 290] on textarea at bounding box center [437, 300] width 514 height 67
paste textarea "**********"
drag, startPoint x: 273, startPoint y: 276, endPoint x: 194, endPoint y: 267, distance: 79.2
click at [194, 267] on textarea "**********" at bounding box center [437, 300] width 514 height 67
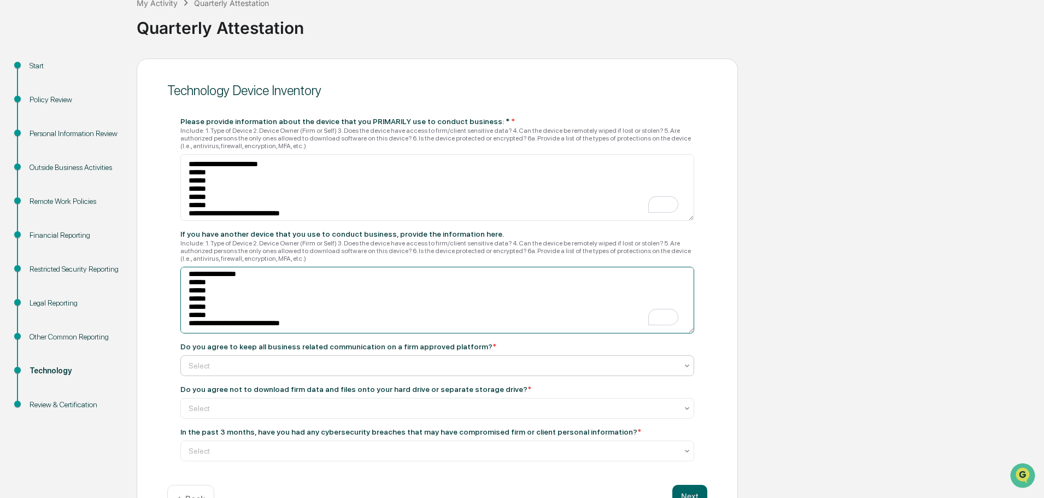
type textarea "**********"
click at [268, 365] on div at bounding box center [432, 365] width 488 height 11
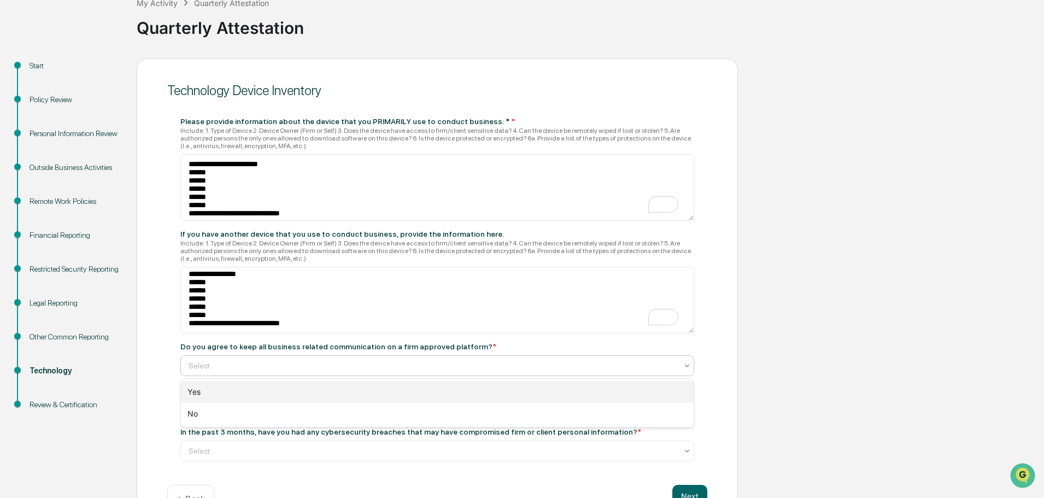
click at [267, 388] on div "Yes" at bounding box center [437, 392] width 512 height 22
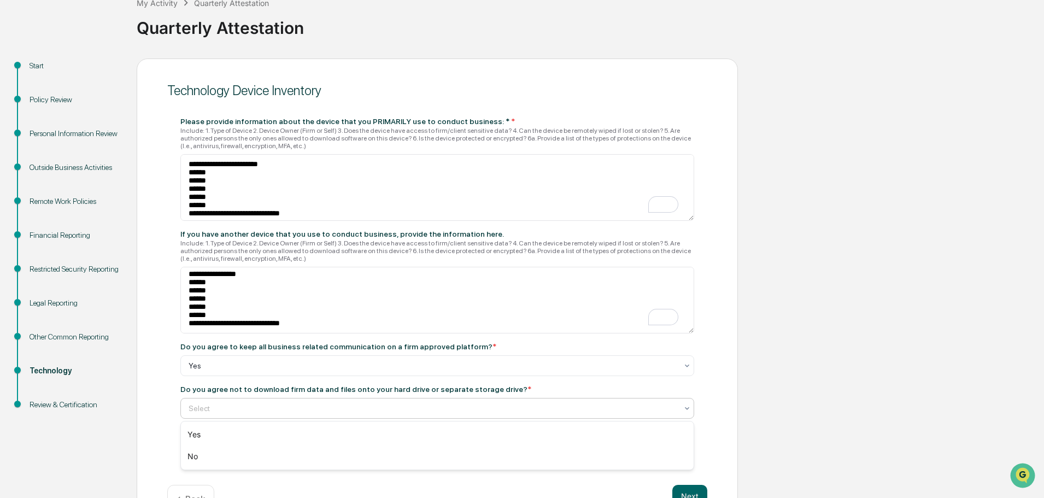
click at [266, 408] on div at bounding box center [432, 408] width 488 height 11
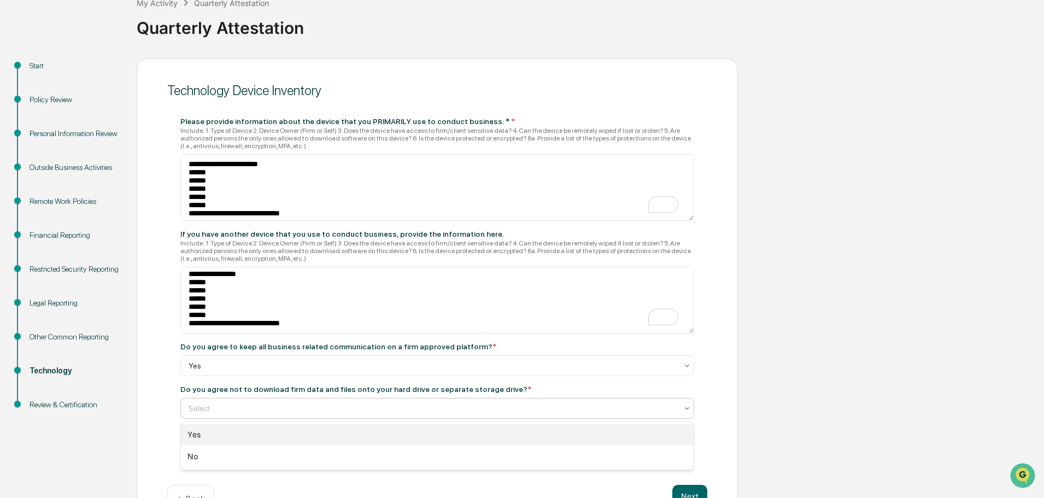
click at [266, 432] on div "Yes" at bounding box center [437, 434] width 512 height 22
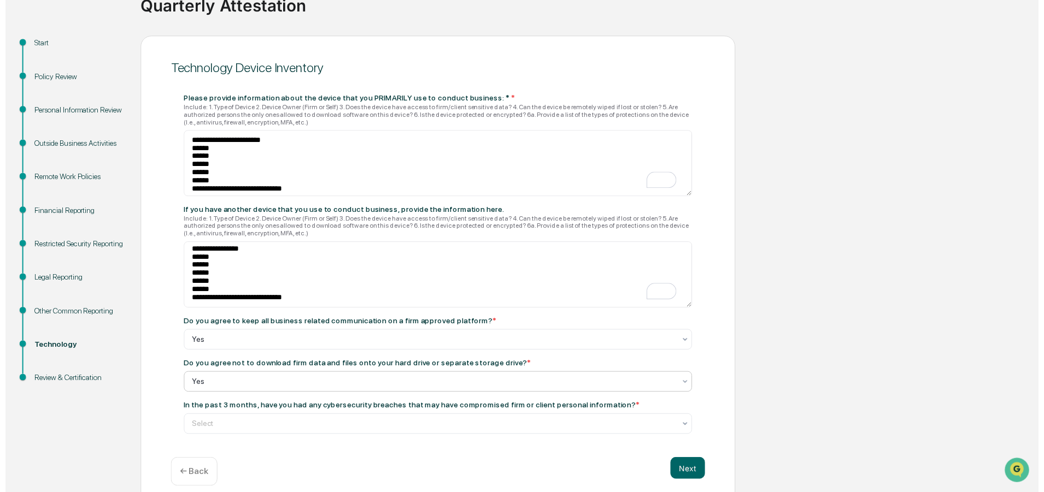
scroll to position [106, 0]
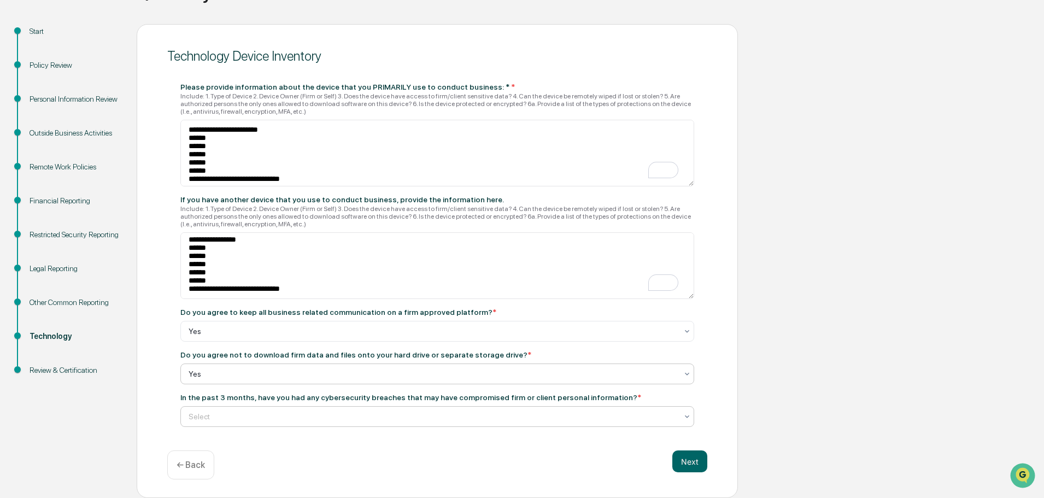
click at [291, 420] on div at bounding box center [432, 416] width 488 height 11
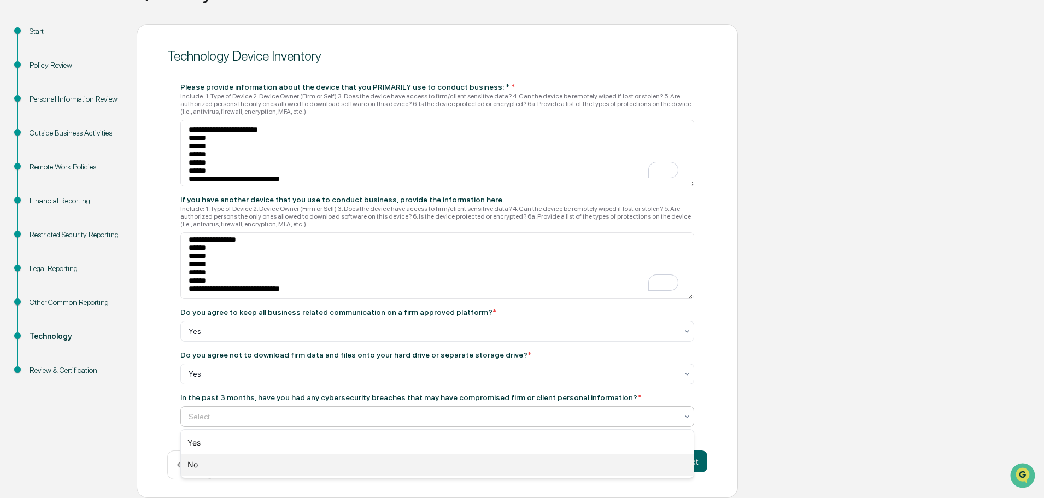
click at [281, 457] on div "No" at bounding box center [437, 464] width 512 height 22
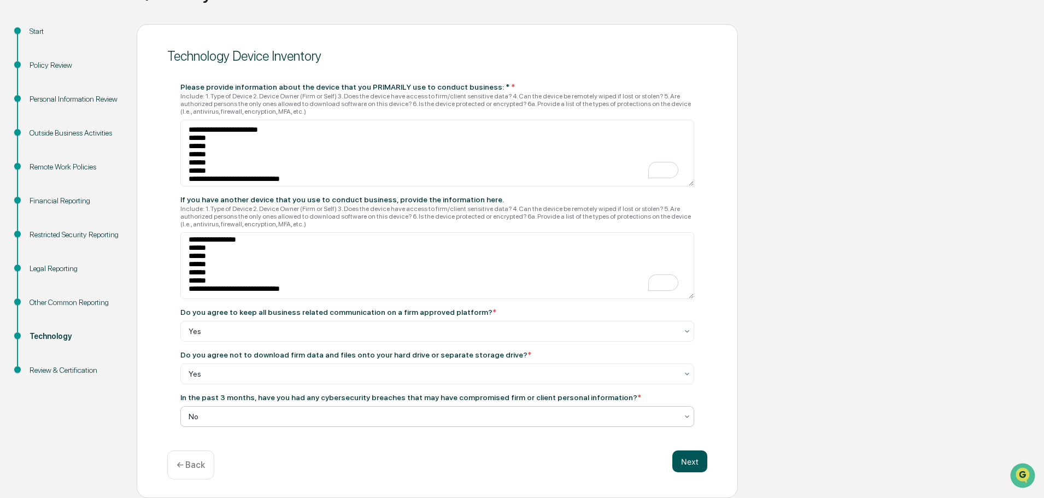
click at [679, 460] on button "Next" at bounding box center [689, 461] width 35 height 22
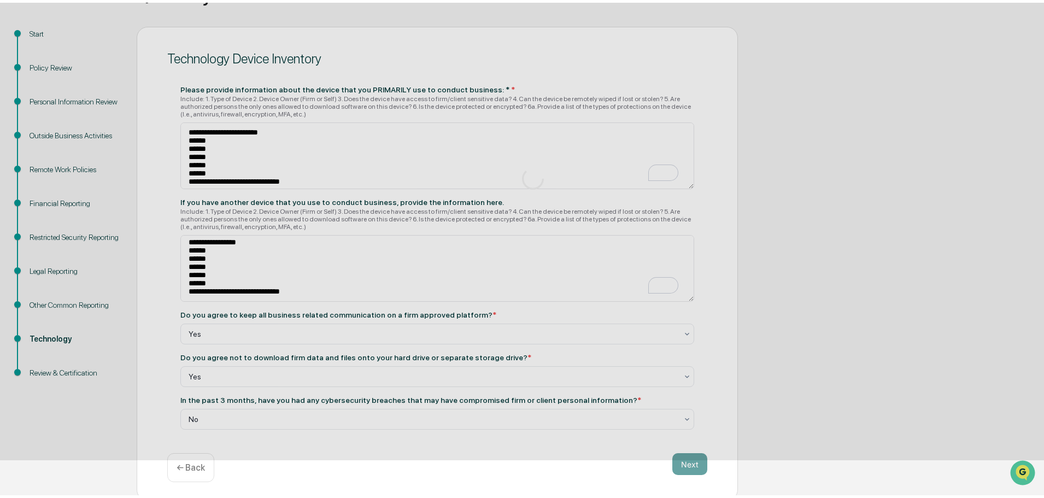
scroll to position [0, 0]
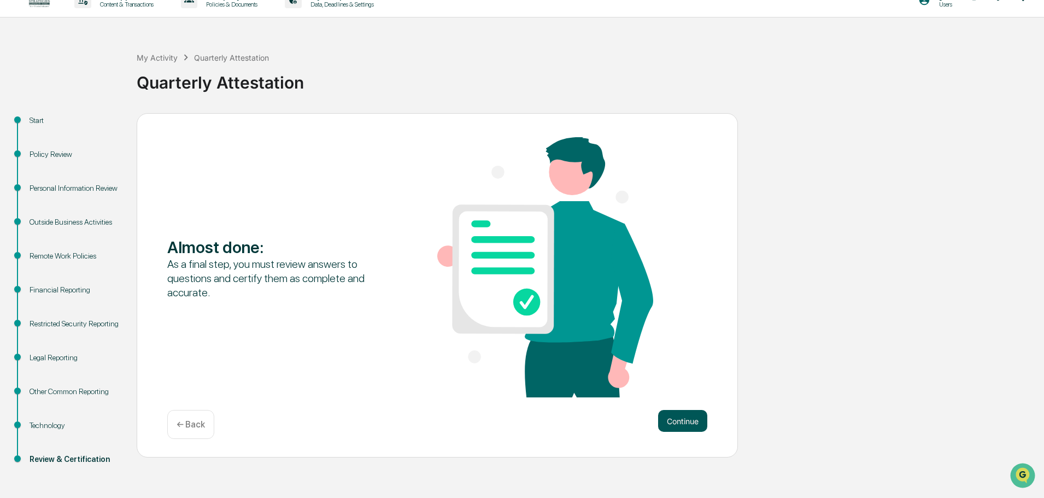
click at [672, 421] on button "Continue" at bounding box center [682, 421] width 49 height 22
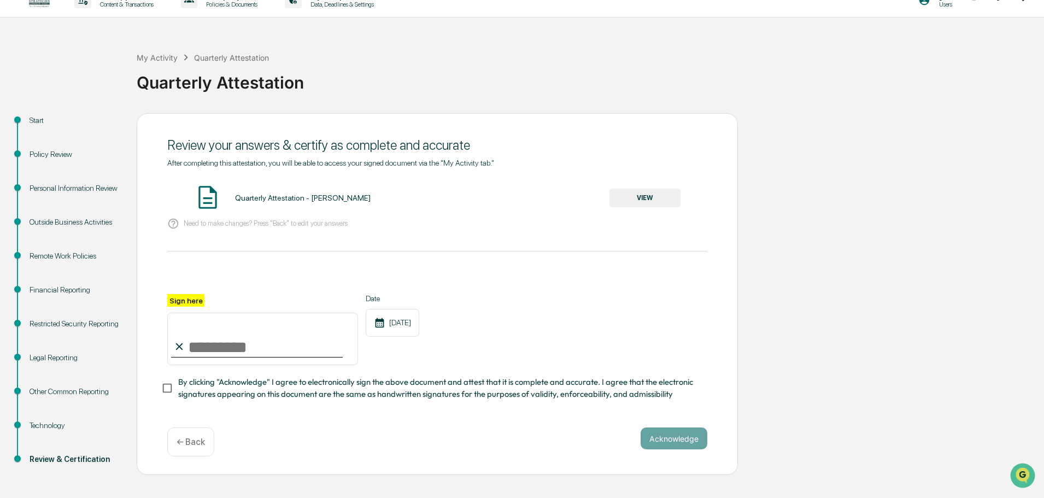
click at [645, 203] on button "VIEW" at bounding box center [644, 197] width 71 height 19
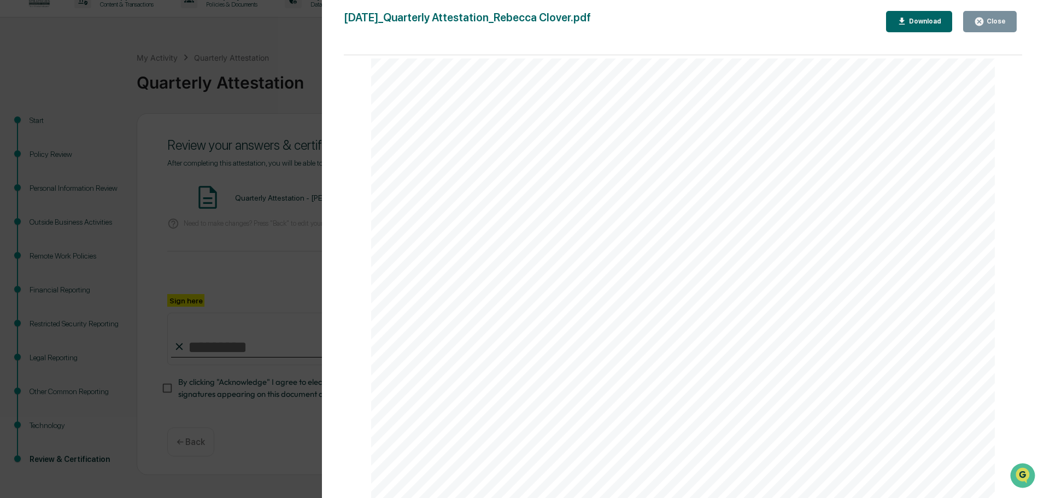
scroll to position [2295, 0]
click at [984, 26] on icon "button" at bounding box center [979, 21] width 10 height 10
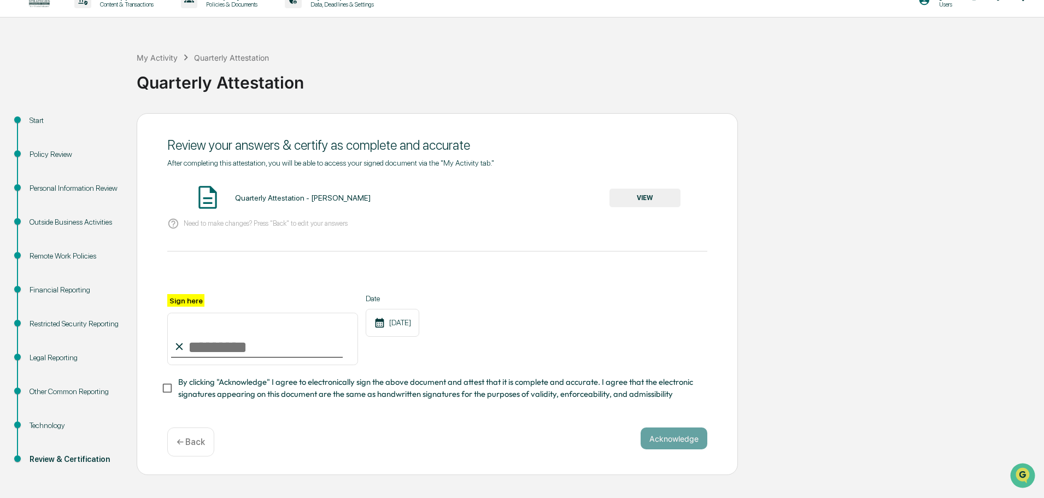
click at [249, 352] on input "Sign here" at bounding box center [262, 339] width 191 height 52
type input "**********"
click at [662, 440] on button "Acknowledge" at bounding box center [673, 438] width 67 height 22
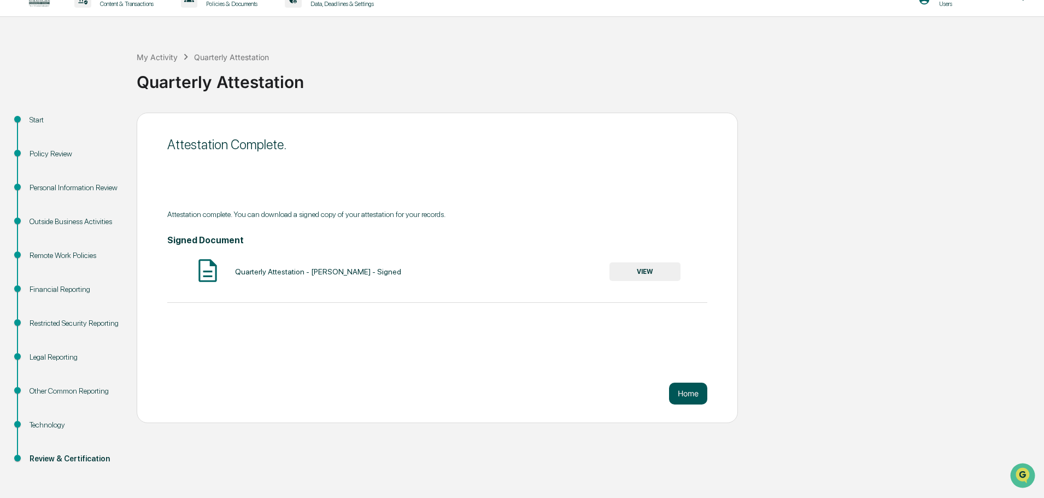
click at [674, 387] on button "Home" at bounding box center [688, 393] width 38 height 22
